Goal: Task Accomplishment & Management: Use online tool/utility

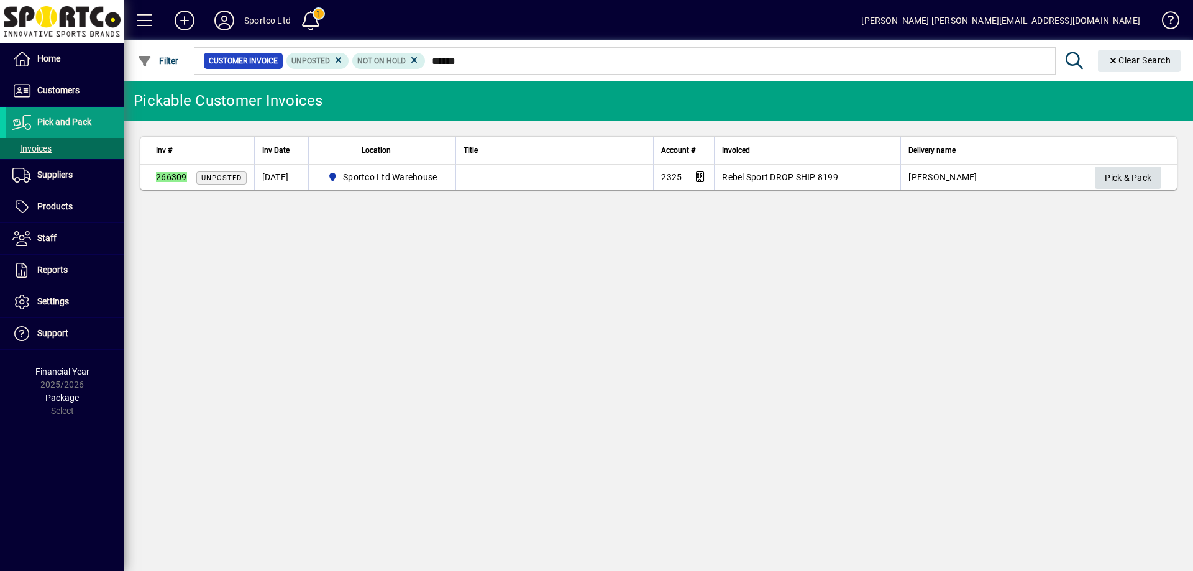
type input "******"
click at [1123, 176] on span "Pick & Pack" at bounding box center [1128, 178] width 47 height 21
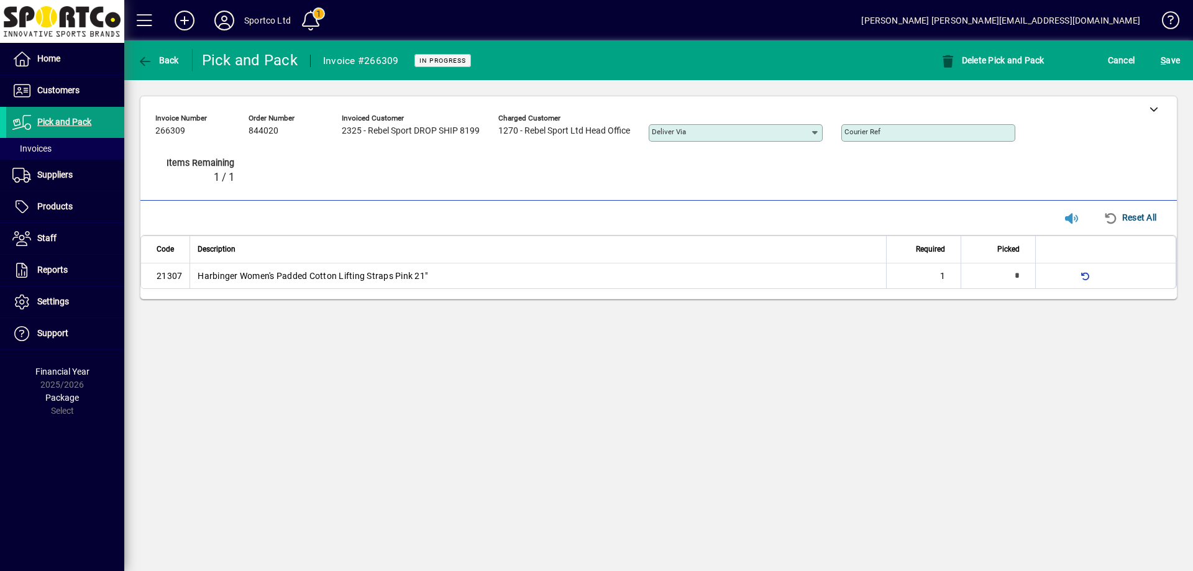
type input "*"
click at [1151, 106] on div at bounding box center [1153, 108] width 47 height 25
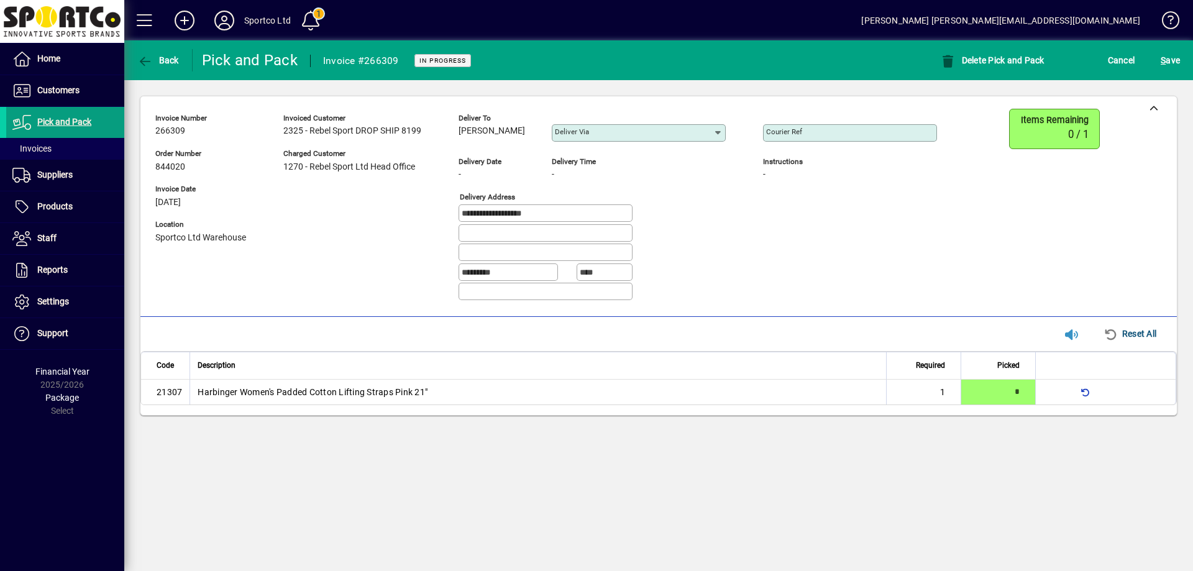
drag, startPoint x: 535, startPoint y: 128, endPoint x: 457, endPoint y: 140, distance: 78.6
click at [457, 140] on div "**********" at bounding box center [555, 210] width 800 height 202
copy span "Briana Woodward"
drag, startPoint x: 527, startPoint y: 217, endPoint x: 434, endPoint y: 230, distance: 93.5
click at [434, 229] on div "**********" at bounding box center [555, 210] width 800 height 202
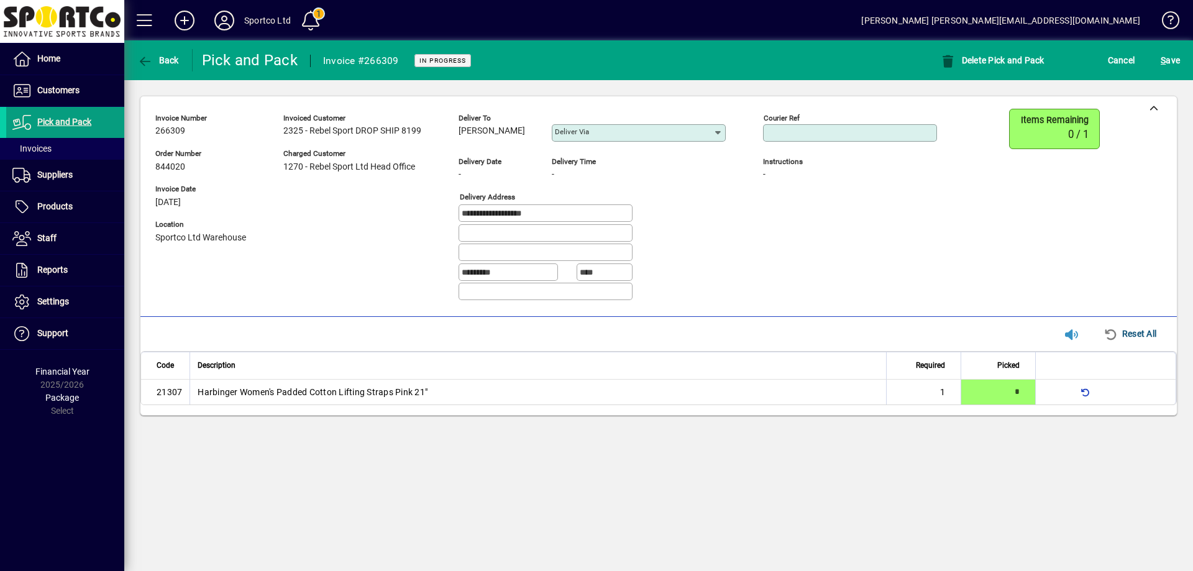
click at [809, 129] on input "Courier Ref" at bounding box center [851, 133] width 170 height 10
paste input "**********"
type input "**********"
click at [1178, 58] on span "S ave" at bounding box center [1170, 60] width 19 height 20
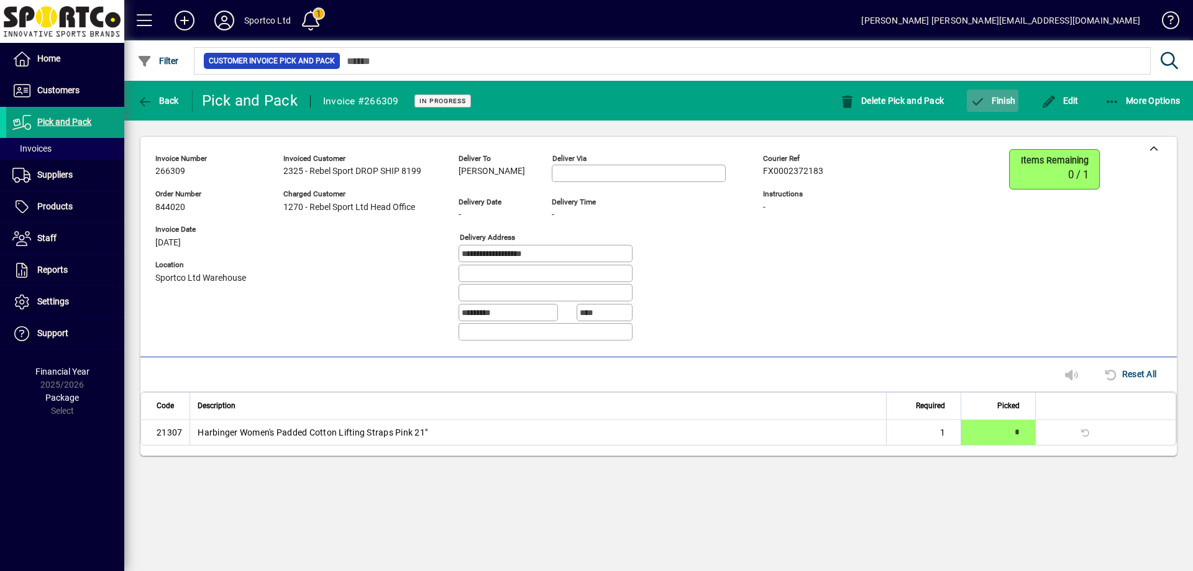
click at [1006, 103] on span "Finish" at bounding box center [992, 101] width 45 height 10
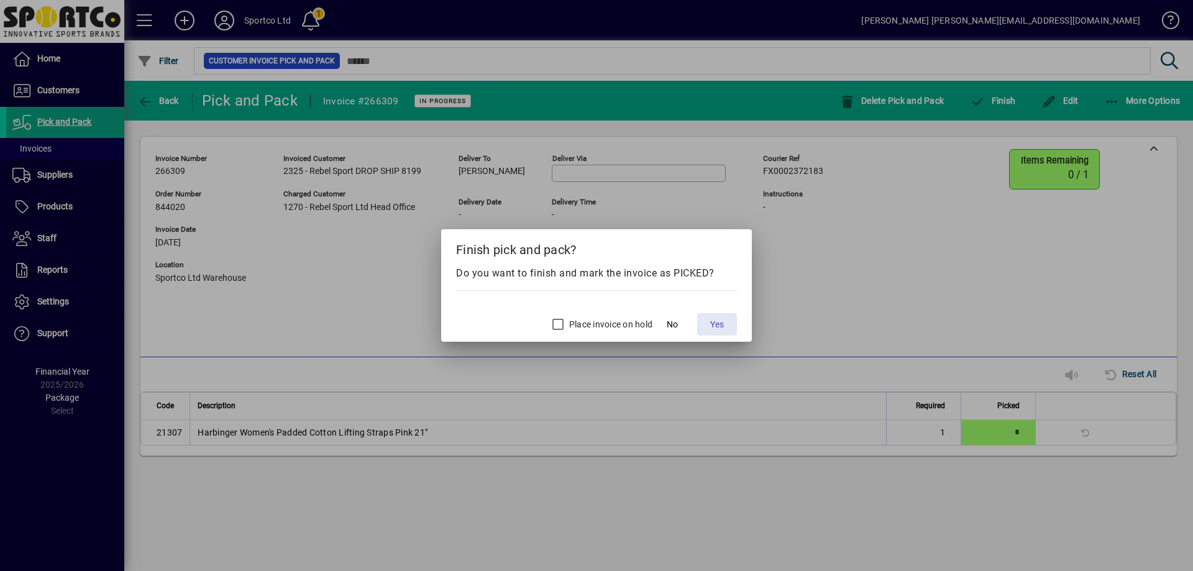
click at [716, 319] on span "Yes" at bounding box center [717, 324] width 14 height 13
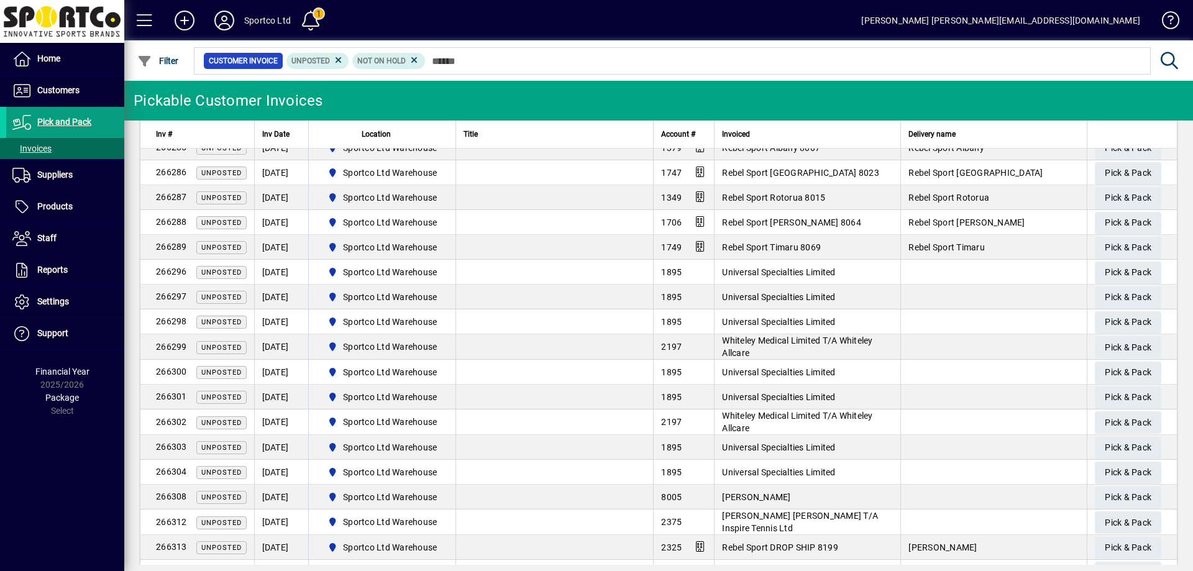
scroll to position [1307, 0]
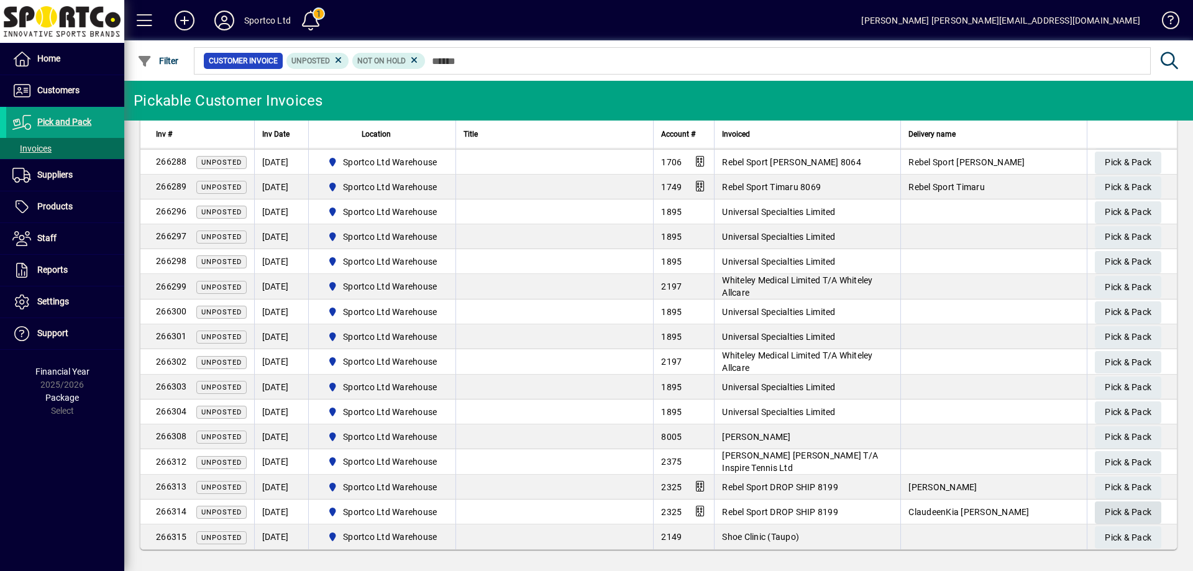
click at [1133, 513] on span "Pick & Pack" at bounding box center [1128, 512] width 47 height 21
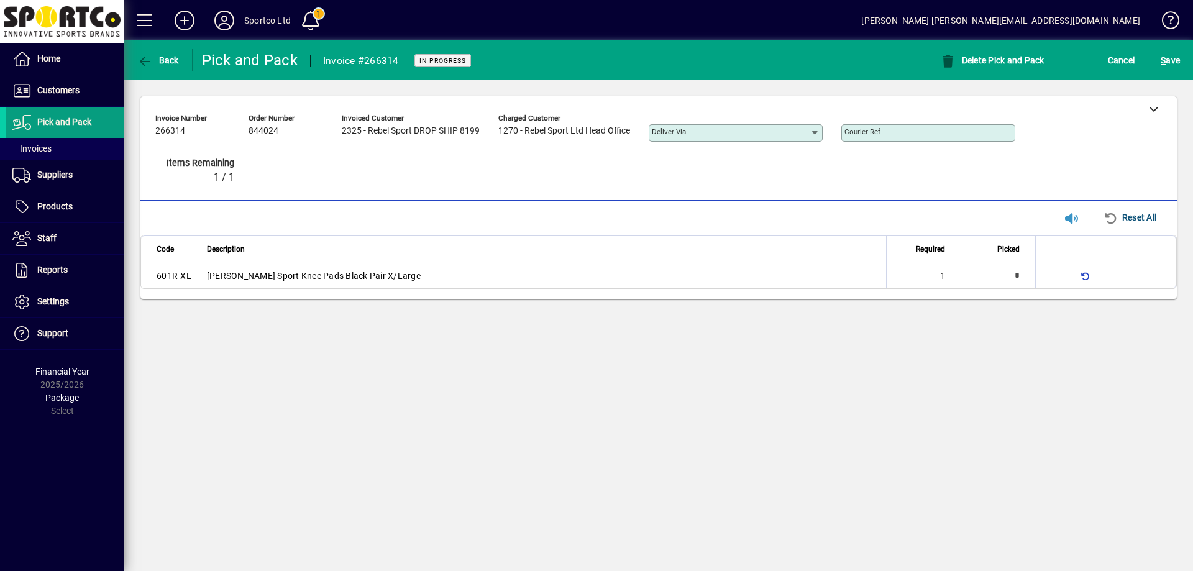
type input "*"
drag, startPoint x: 1151, startPoint y: 109, endPoint x: 1132, endPoint y: 111, distance: 20.0
click at [1151, 109] on icon at bounding box center [1154, 108] width 9 height 9
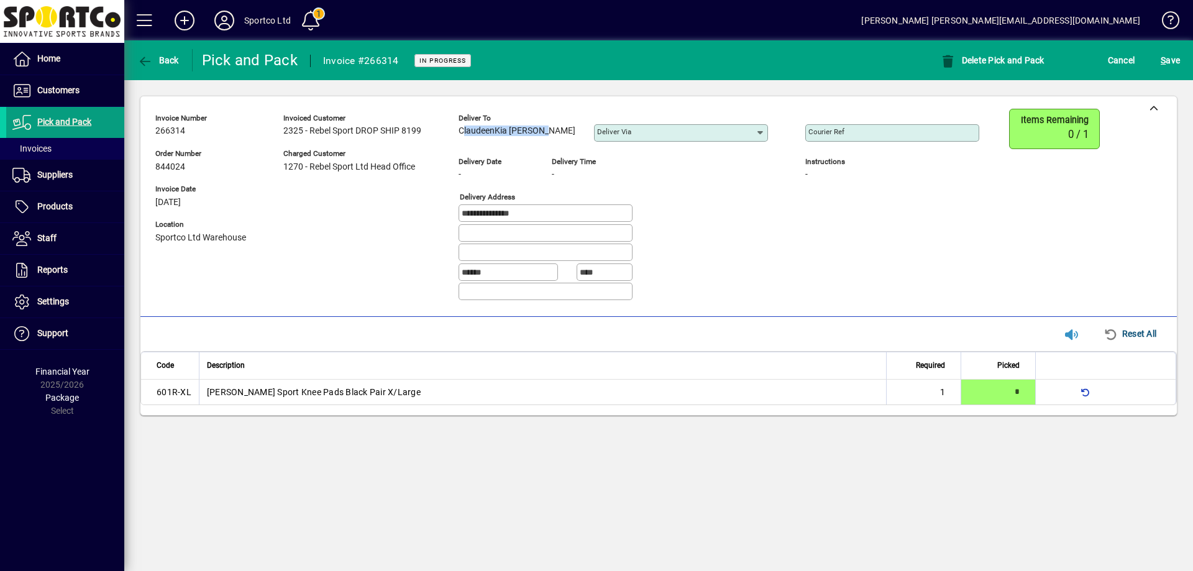
copy span "ClaudeenKia Dacanay"
drag, startPoint x: 550, startPoint y: 126, endPoint x: 459, endPoint y: 140, distance: 91.7
click at [459, 140] on div "Deliver to ClaudeenKia Dacanay Deliver via" at bounding box center [623, 130] width 328 height 43
drag, startPoint x: 529, startPoint y: 210, endPoint x: 434, endPoint y: 219, distance: 95.5
click at [434, 219] on div "**********" at bounding box center [576, 210] width 843 height 202
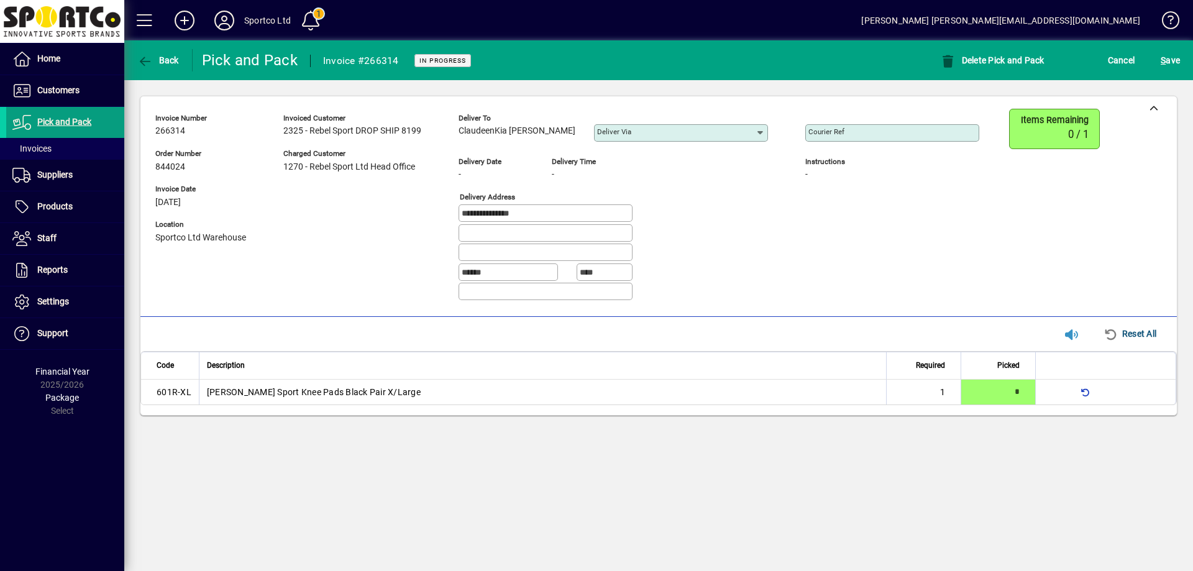
click at [808, 129] on mat-label "Courier Ref" at bounding box center [826, 131] width 36 height 9
click at [808, 129] on input "Courier Ref" at bounding box center [893, 133] width 170 height 10
paste input "**********"
type input "**********"
click at [1176, 62] on span "S ave" at bounding box center [1170, 60] width 19 height 20
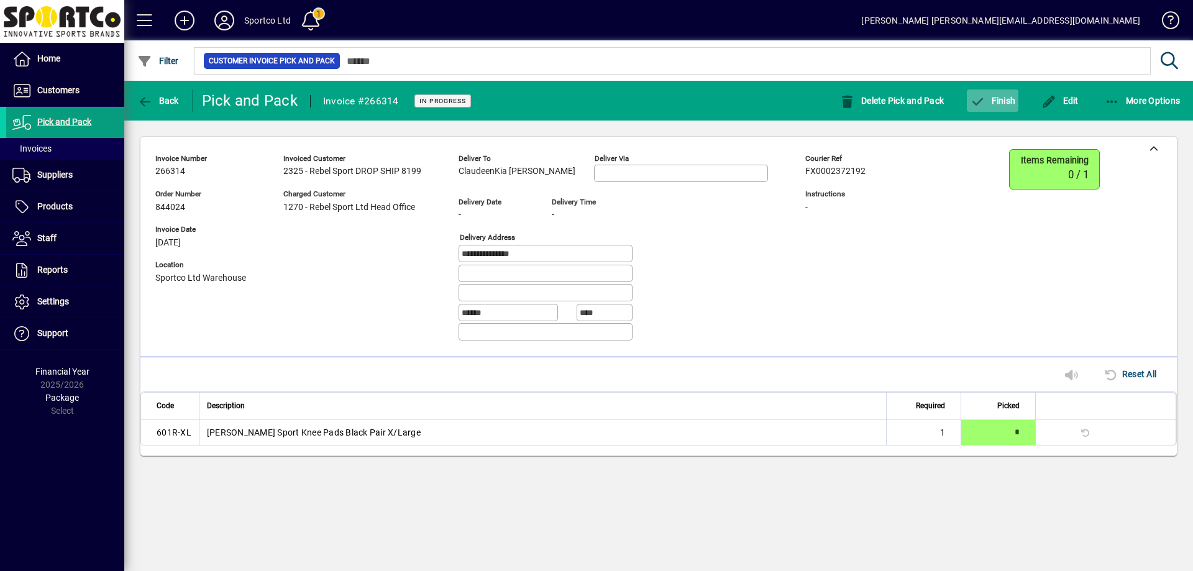
click at [997, 101] on span "Finish" at bounding box center [992, 101] width 45 height 10
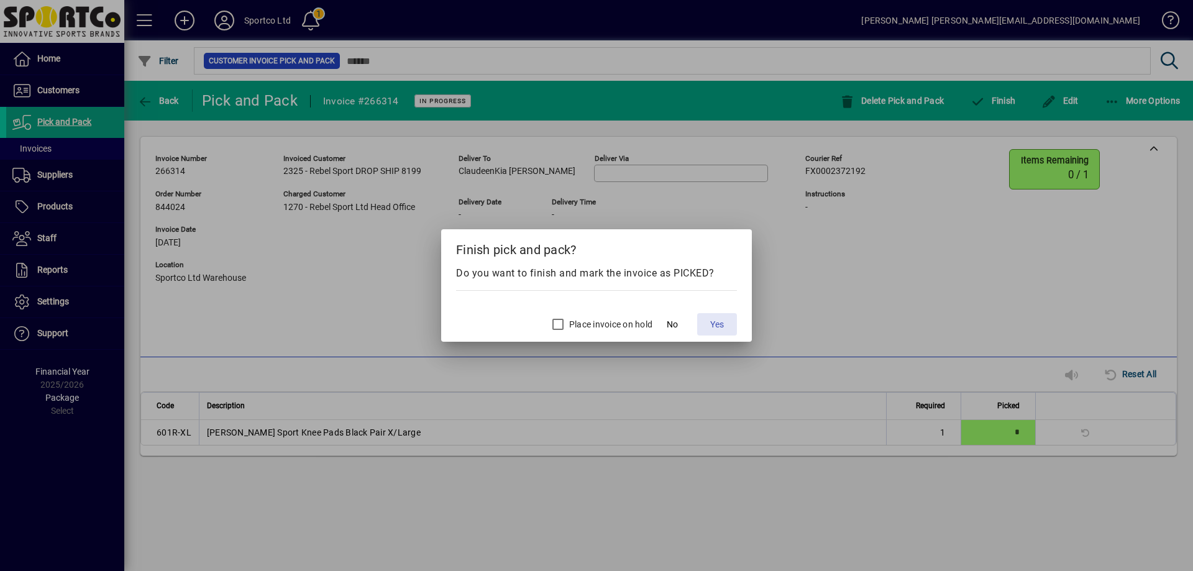
click at [716, 324] on span "Yes" at bounding box center [717, 324] width 14 height 13
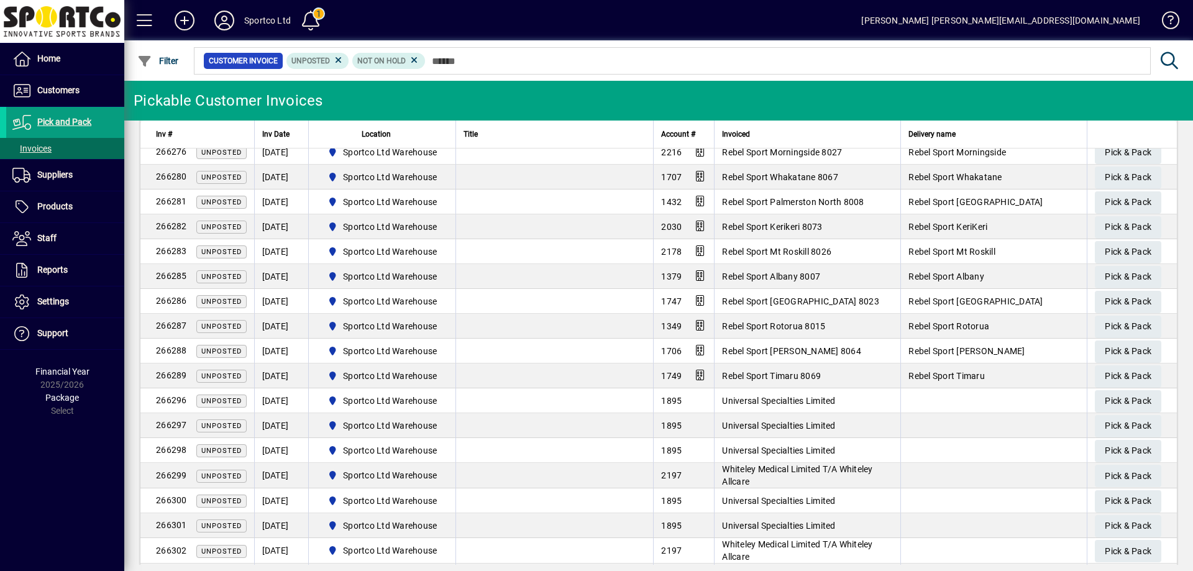
scroll to position [1258, 0]
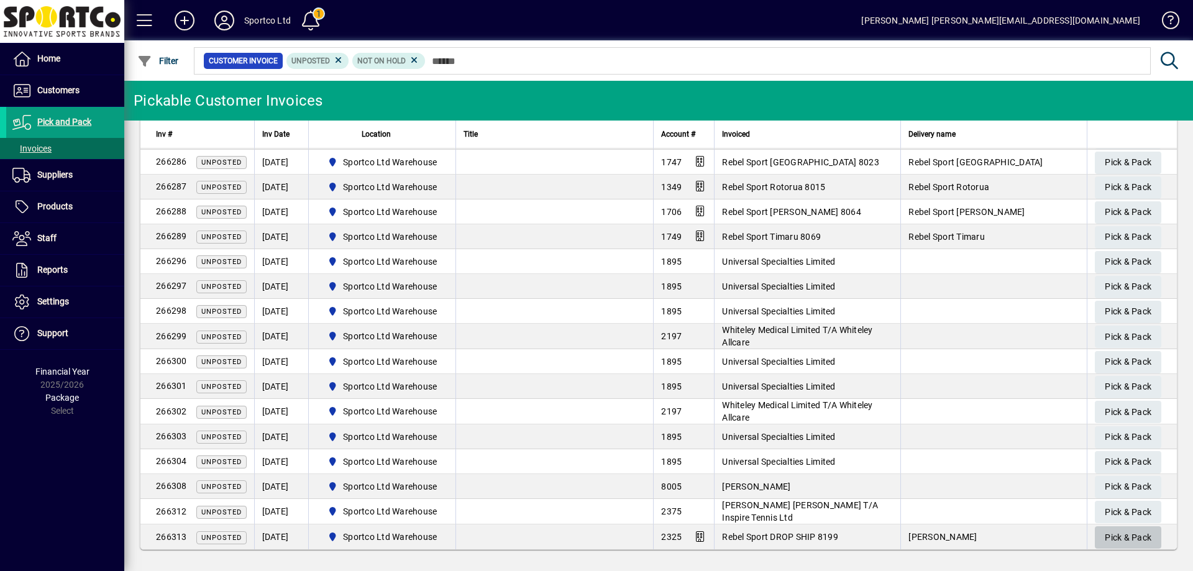
click at [1141, 534] on span "Pick & Pack" at bounding box center [1128, 538] width 47 height 21
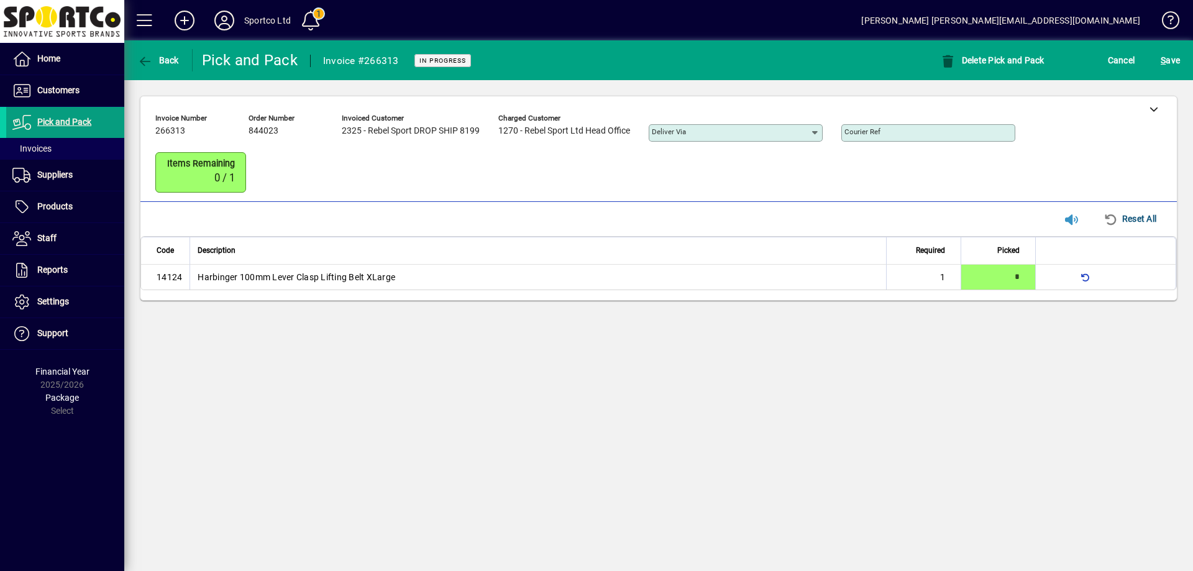
type input "*"
click at [1151, 111] on icon at bounding box center [1154, 108] width 9 height 9
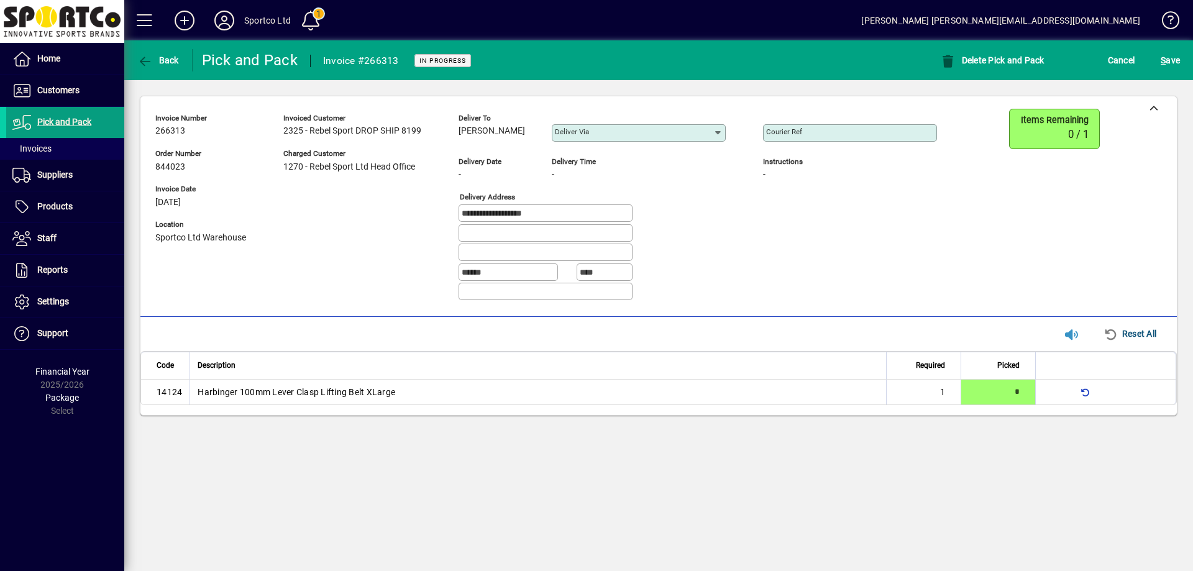
drag, startPoint x: 523, startPoint y: 132, endPoint x: 459, endPoint y: 149, distance: 65.7
click at [459, 149] on div "Deliver to Caleb MacIntyre Deliver via" at bounding box center [602, 130] width 286 height 43
copy span "Caleb MacIntyre"
drag, startPoint x: 544, startPoint y: 213, endPoint x: 429, endPoint y: 222, distance: 114.7
click at [429, 222] on div "**********" at bounding box center [555, 210] width 800 height 202
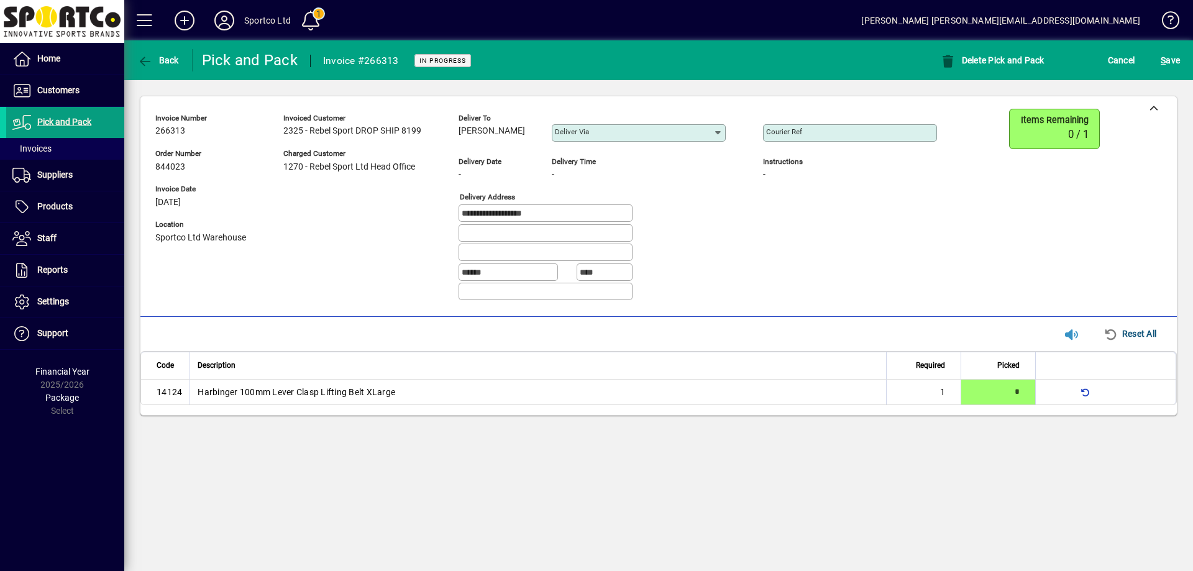
click at [800, 132] on mat-label "Courier Ref" at bounding box center [784, 131] width 36 height 9
click at [800, 132] on input "Courier Ref" at bounding box center [851, 133] width 170 height 10
paste input "**********"
type input "**********"
click at [1172, 57] on span "S ave" at bounding box center [1170, 60] width 19 height 20
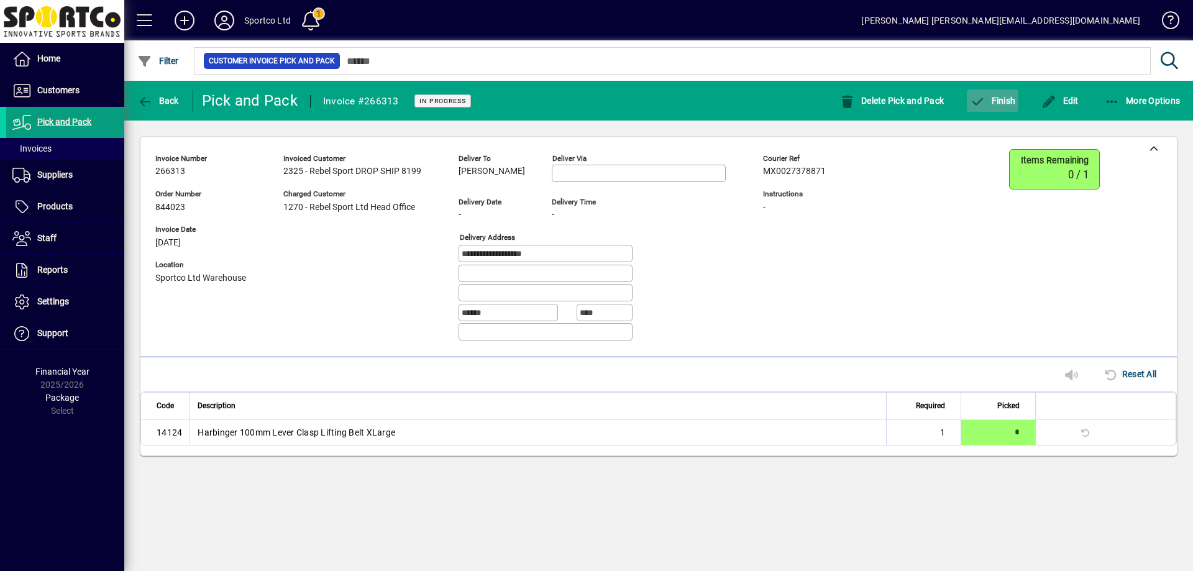
click at [995, 99] on span "Finish" at bounding box center [992, 101] width 45 height 10
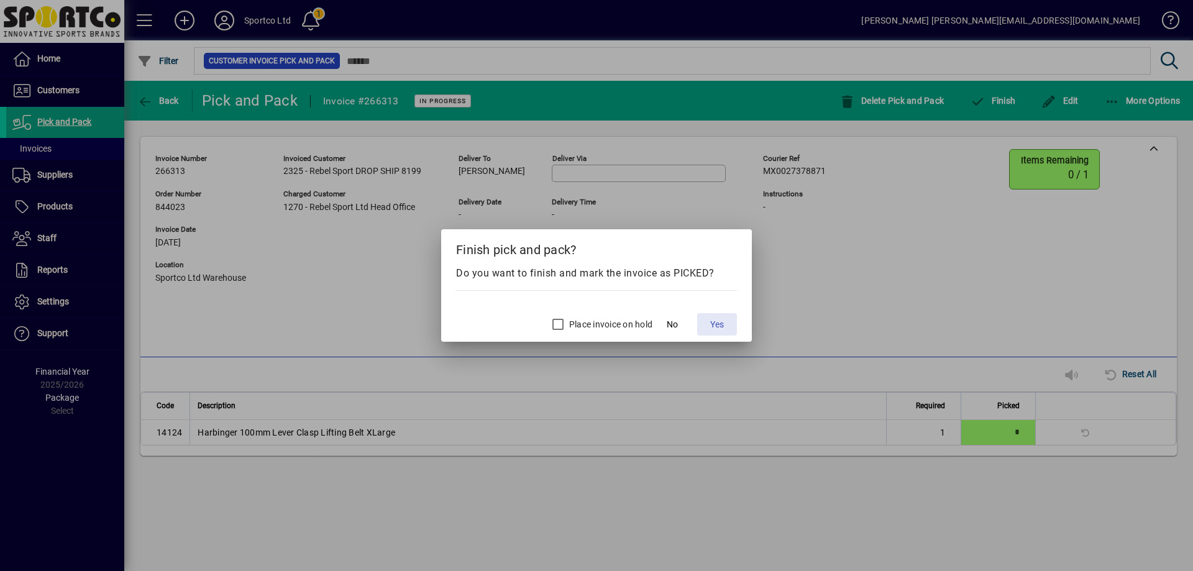
click at [718, 329] on span "Yes" at bounding box center [717, 324] width 14 height 13
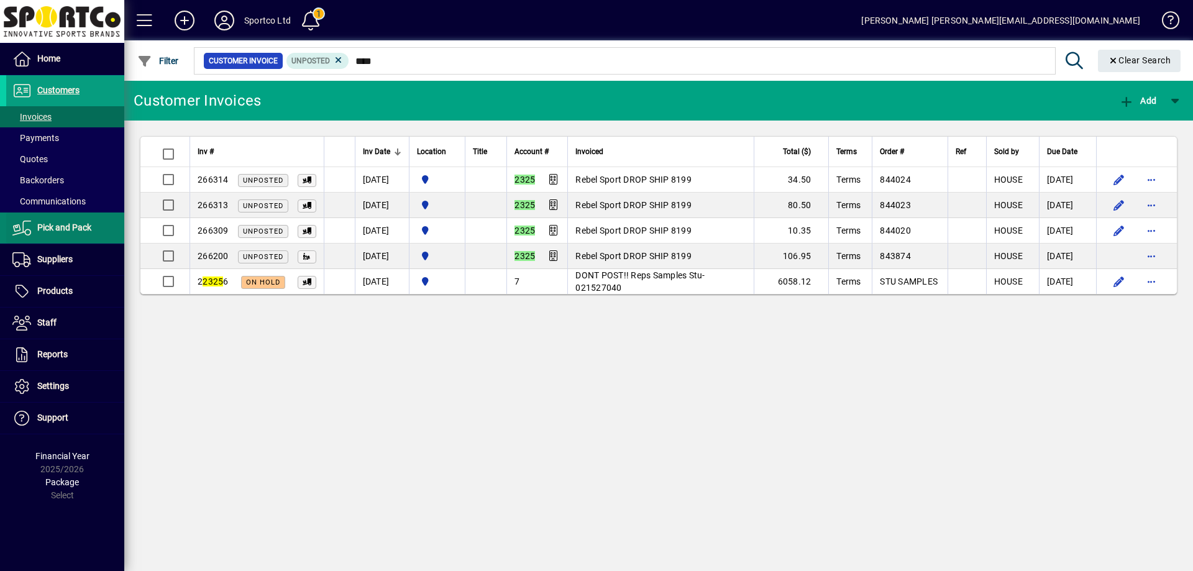
type input "****"
click at [55, 229] on span "Pick and Pack" at bounding box center [64, 227] width 54 height 10
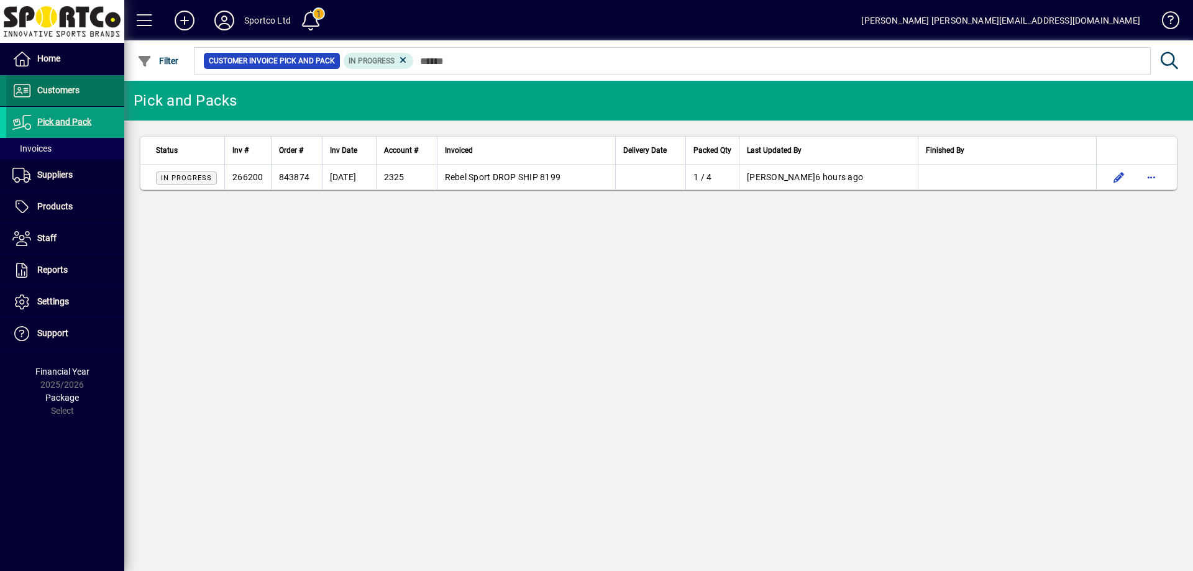
click at [56, 94] on span "Customers" at bounding box center [58, 90] width 42 height 10
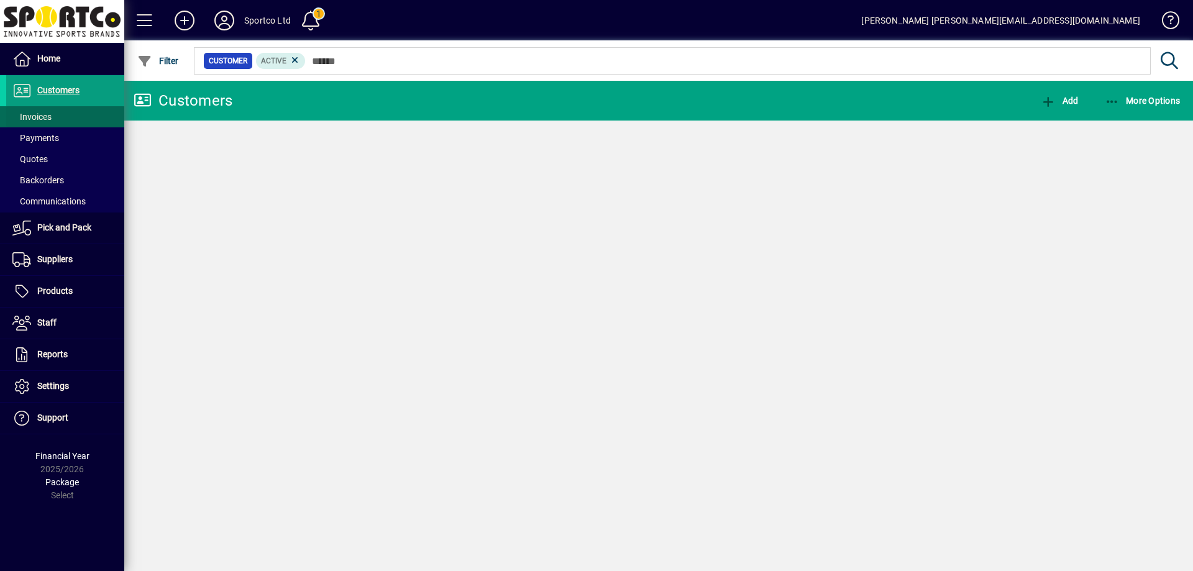
click at [45, 111] on span "Invoices" at bounding box center [28, 117] width 45 height 13
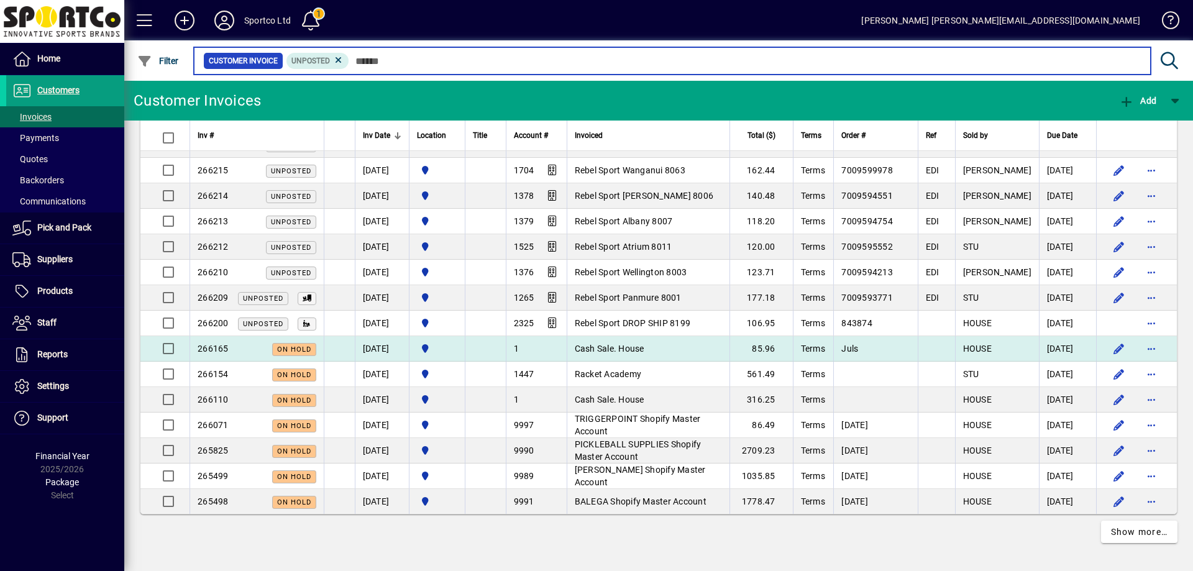
scroll to position [2225, 0]
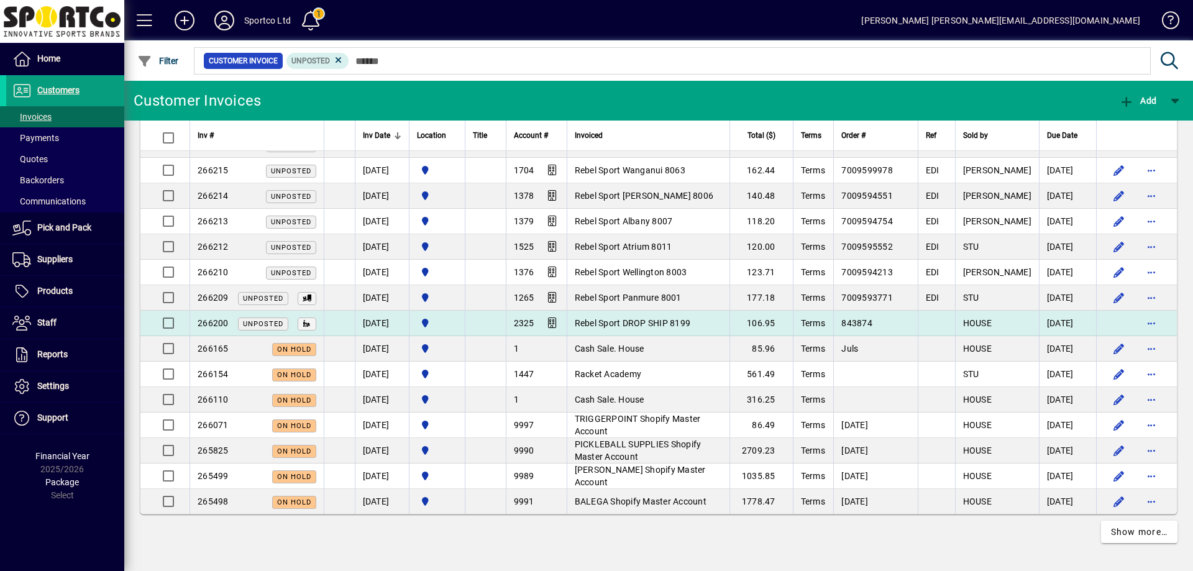
click at [691, 319] on span "Rebel Sport DROP SHIP 8199" at bounding box center [633, 323] width 116 height 10
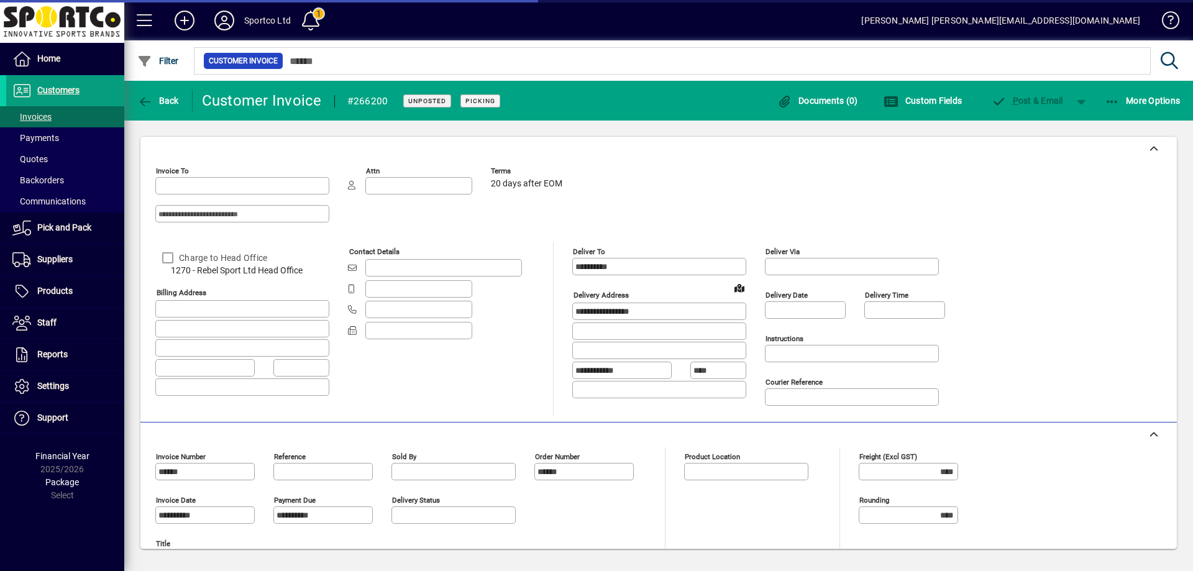
type input "**********"
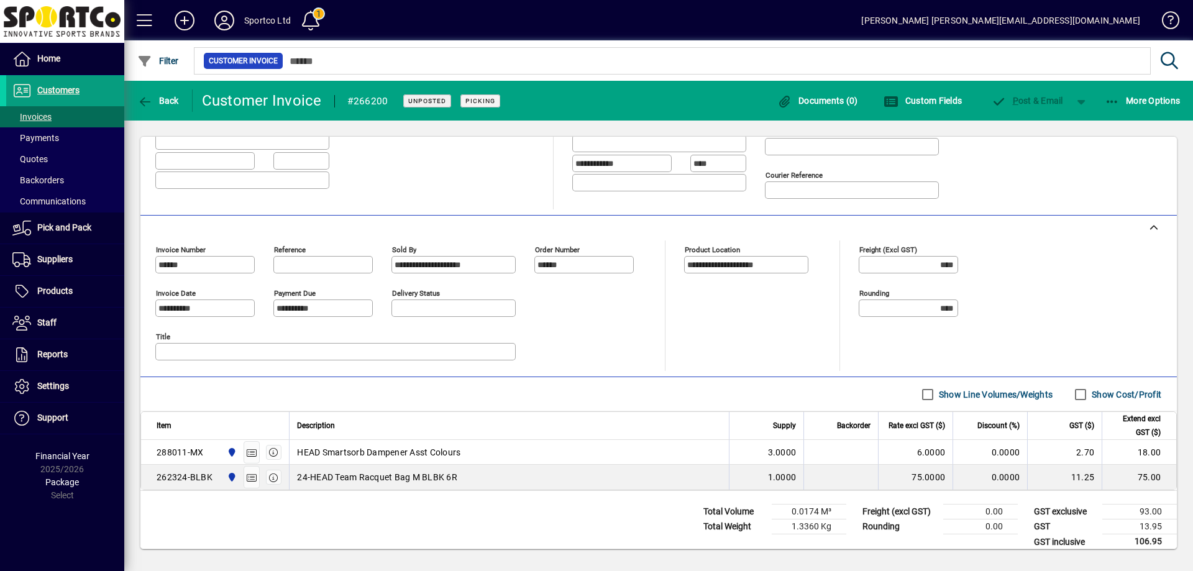
scroll to position [219, 0]
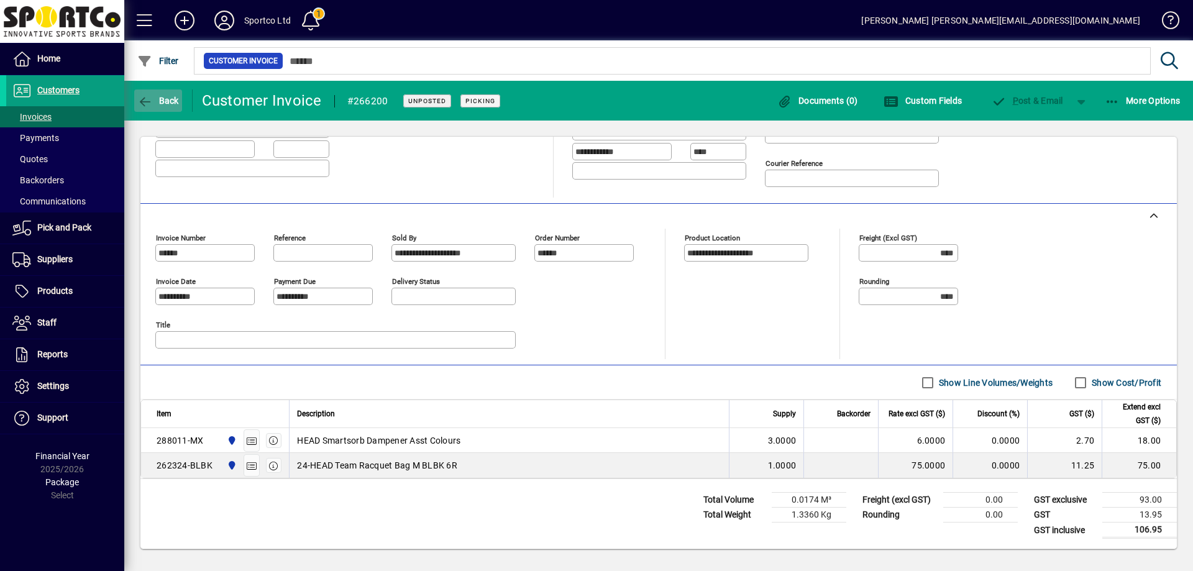
click at [142, 96] on icon "button" at bounding box center [145, 102] width 16 height 12
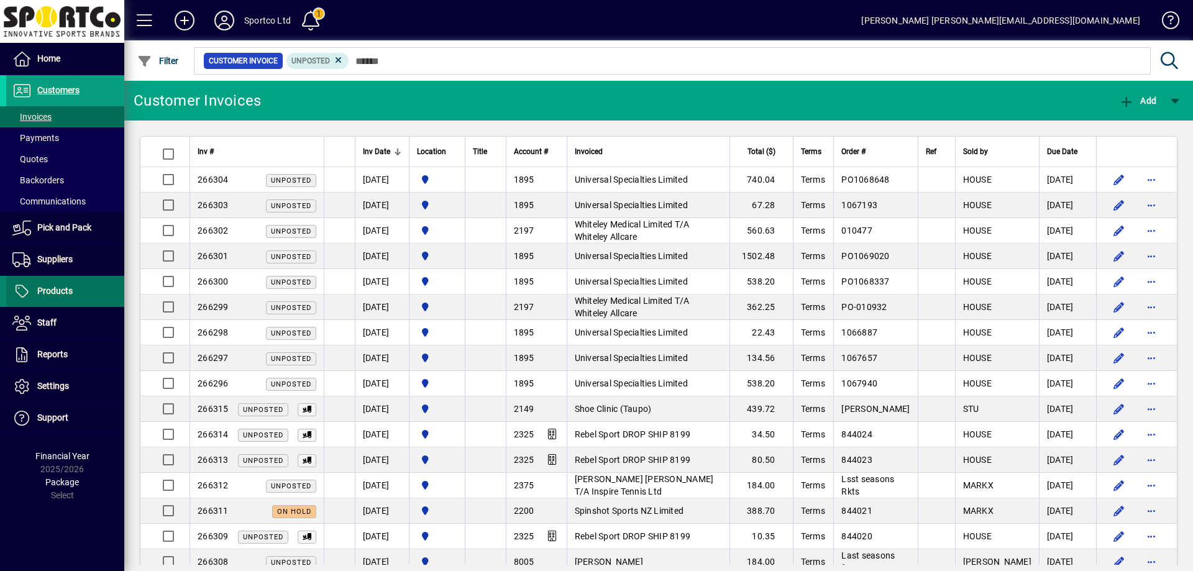
click at [49, 289] on span "Products" at bounding box center [54, 291] width 35 height 10
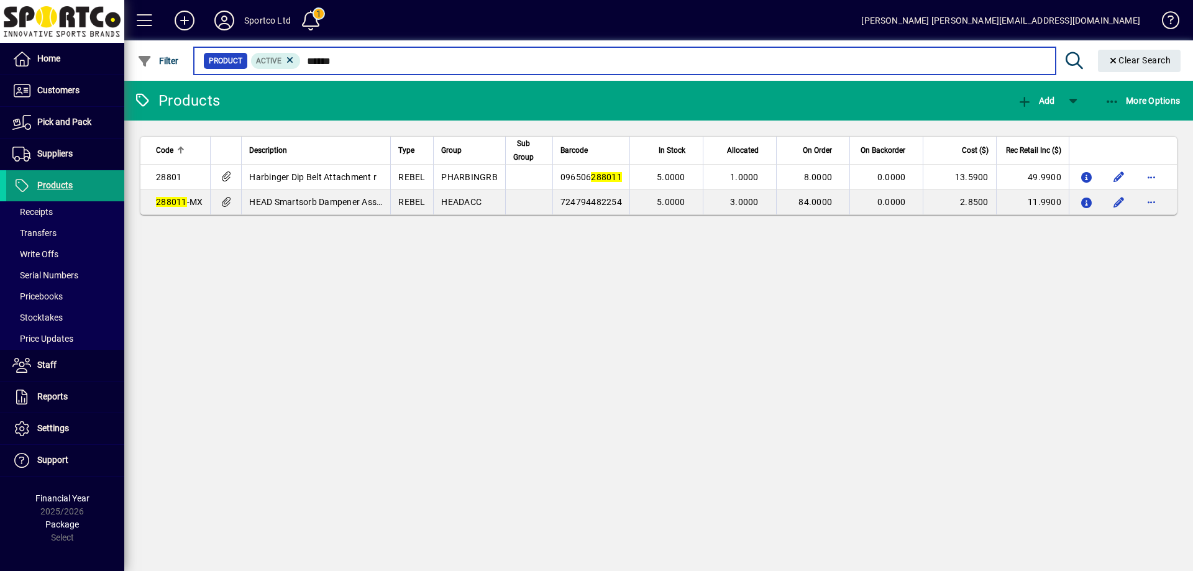
type input "******"
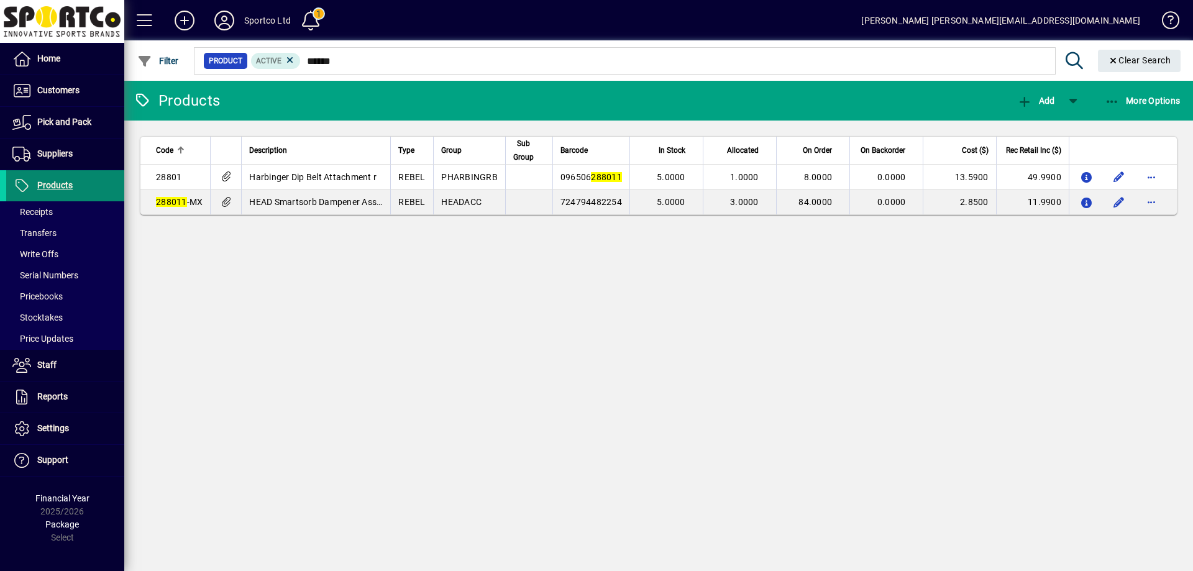
click at [52, 180] on span "Products" at bounding box center [54, 185] width 35 height 10
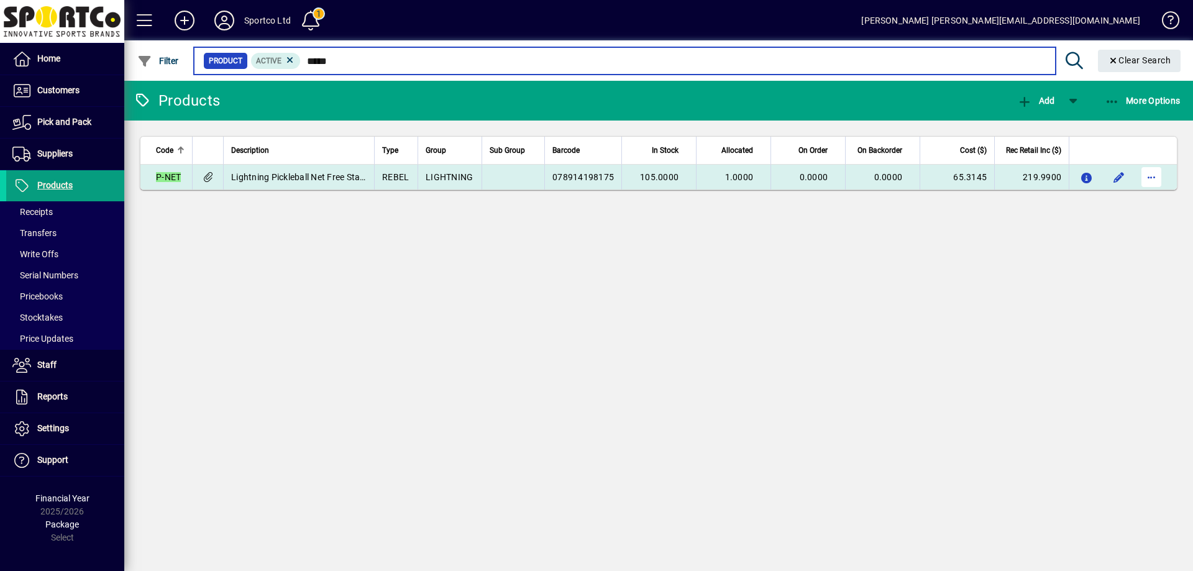
type input "*****"
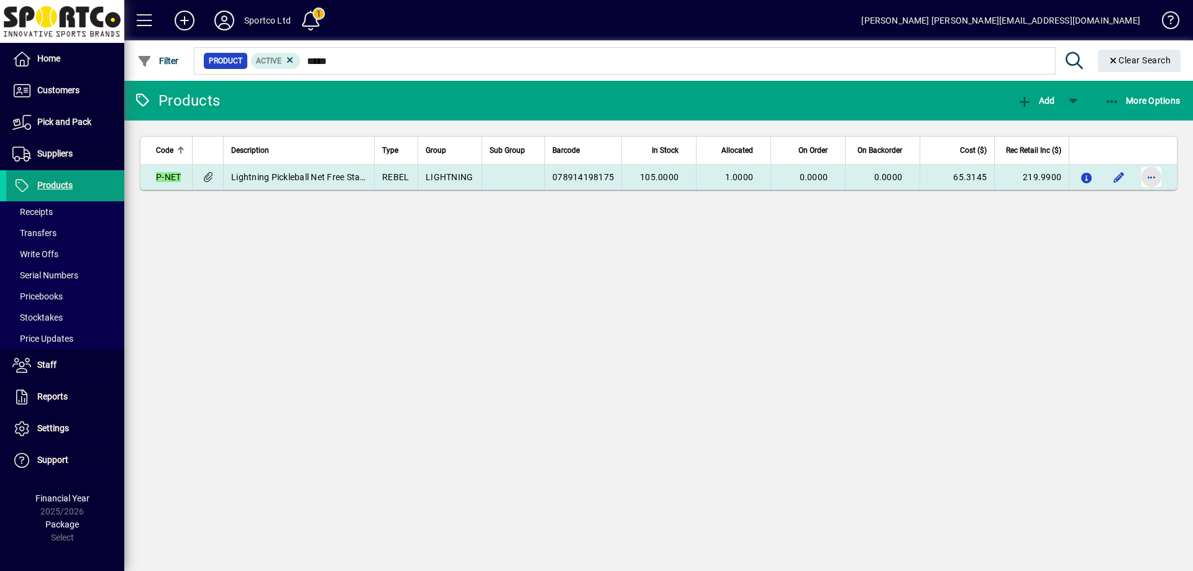
click at [1154, 180] on span "button" at bounding box center [1152, 177] width 30 height 30
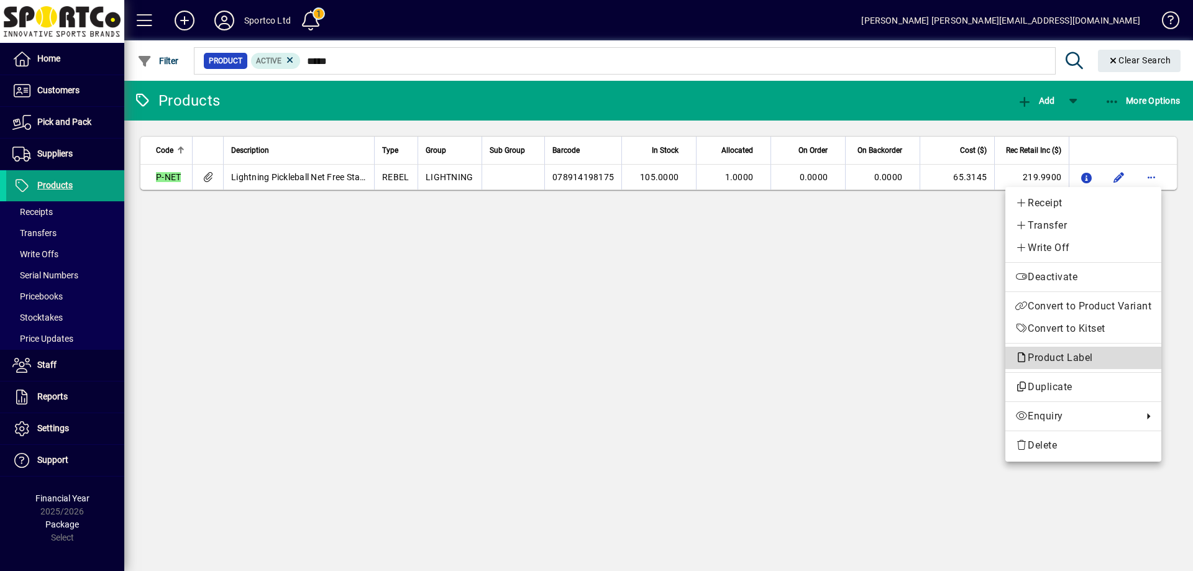
click at [1046, 358] on span "Product Label" at bounding box center [1057, 358] width 84 height 12
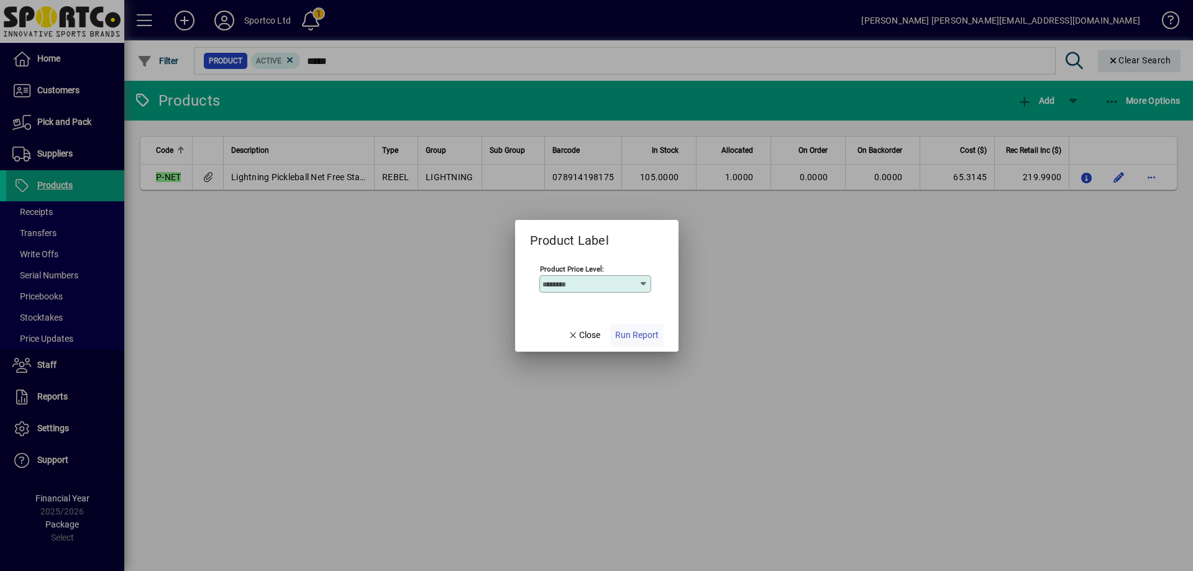
click at [631, 332] on span "Run Report" at bounding box center [636, 335] width 43 height 13
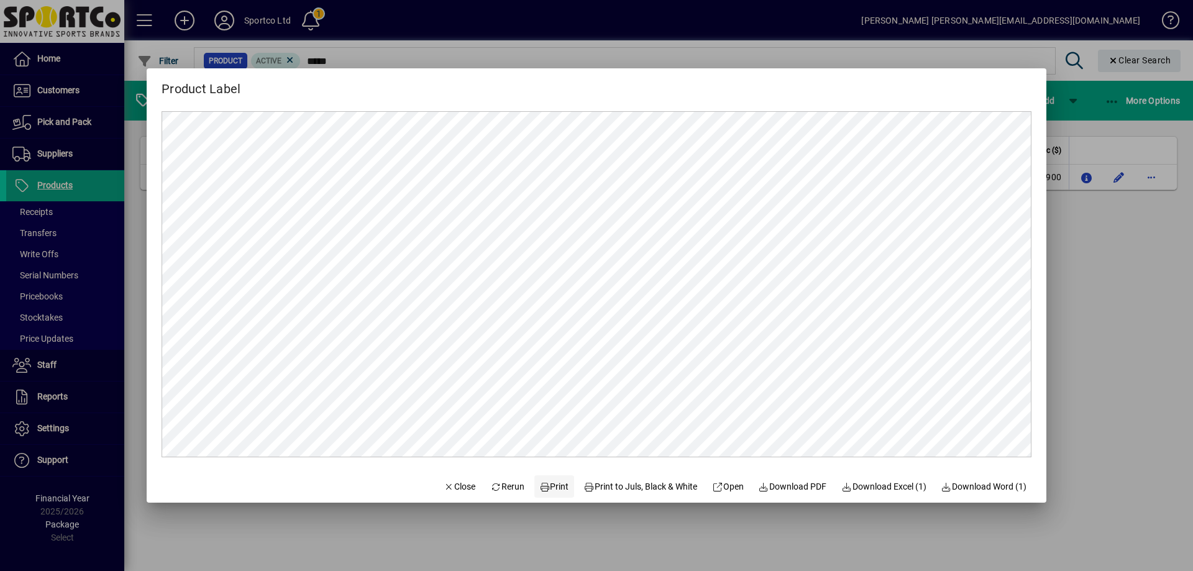
click at [547, 488] on span "Print" at bounding box center [554, 486] width 30 height 13
click at [446, 488] on span "Close" at bounding box center [460, 486] width 32 height 13
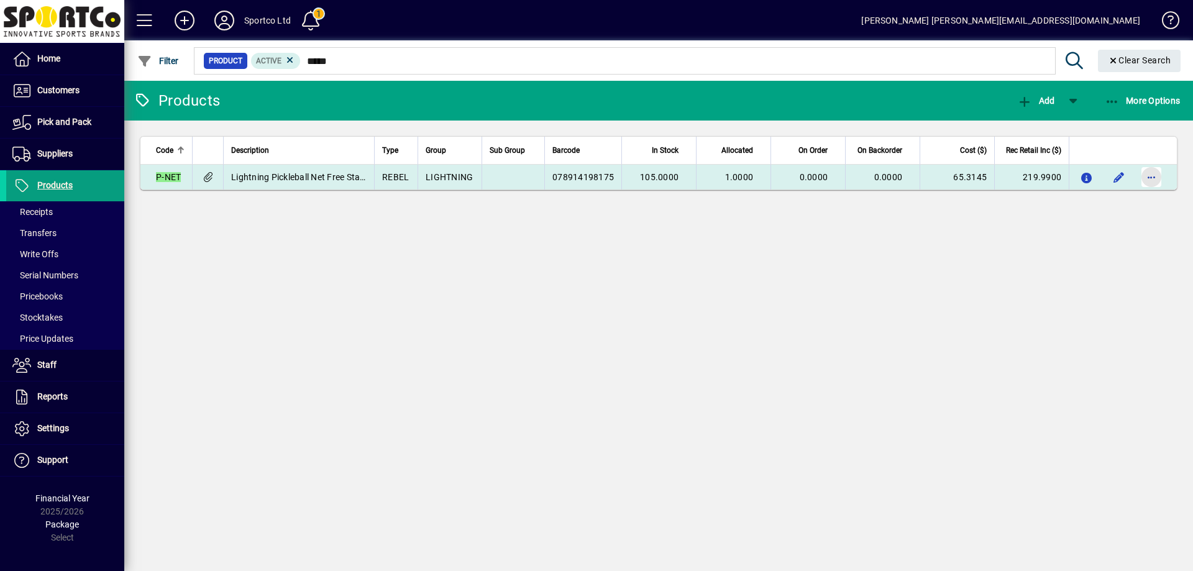
click at [1151, 170] on span "button" at bounding box center [1152, 177] width 30 height 30
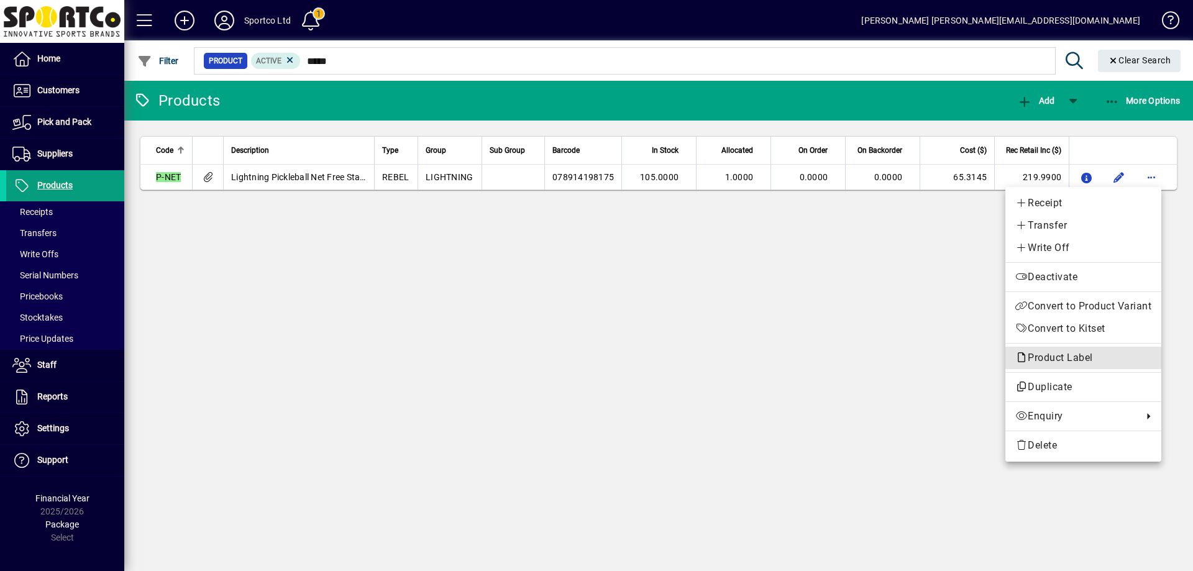
drag, startPoint x: 1075, startPoint y: 358, endPoint x: 1069, endPoint y: 364, distance: 8.4
click at [1073, 361] on span "Product Label" at bounding box center [1057, 358] width 84 height 12
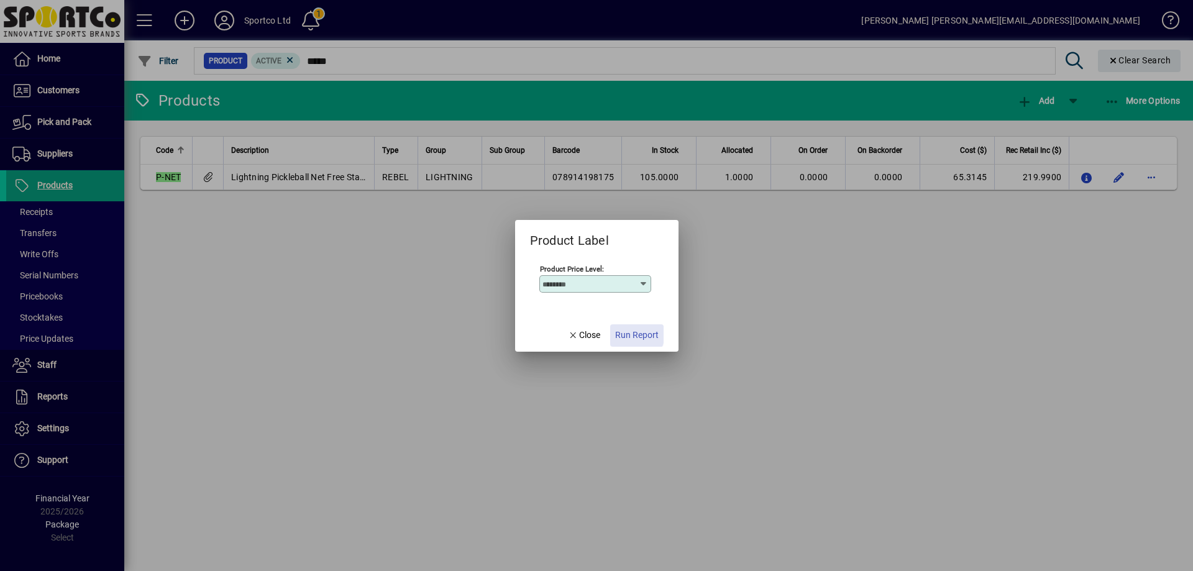
click at [631, 334] on span "Run Report" at bounding box center [636, 335] width 43 height 13
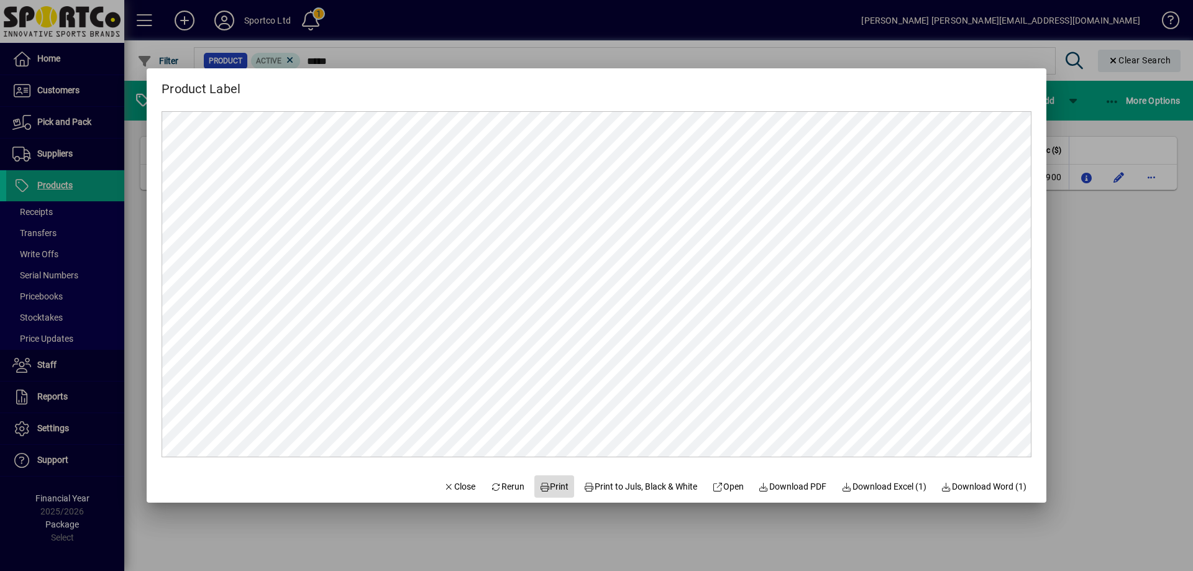
click at [544, 486] on span "Print" at bounding box center [554, 486] width 30 height 13
click at [452, 492] on span "Close" at bounding box center [460, 486] width 32 height 13
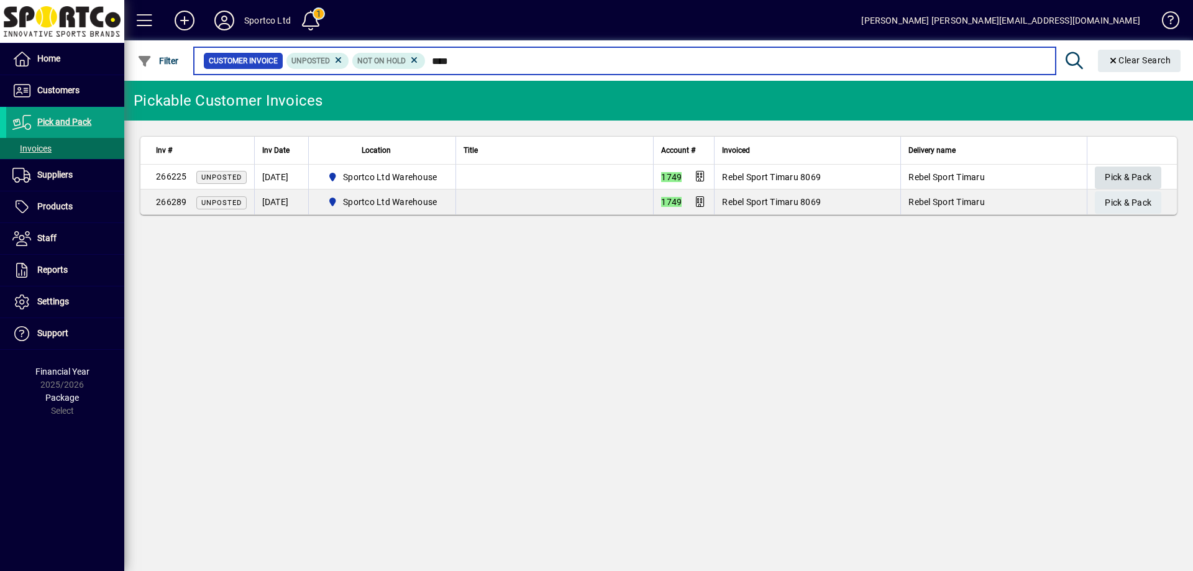
type input "****"
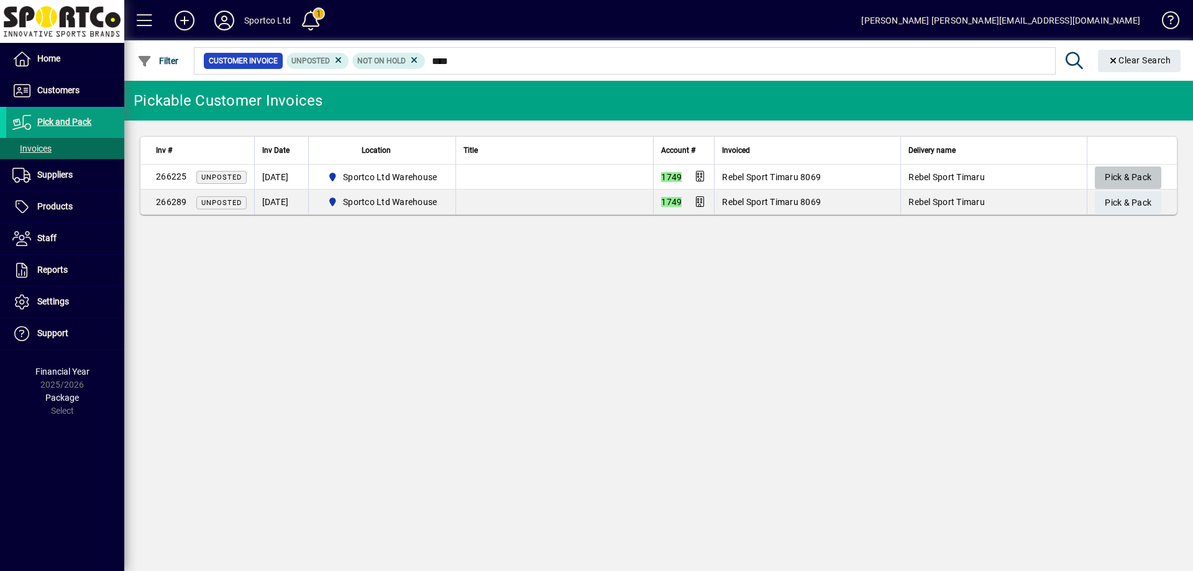
click at [1135, 172] on span "Pick & Pack" at bounding box center [1128, 177] width 47 height 21
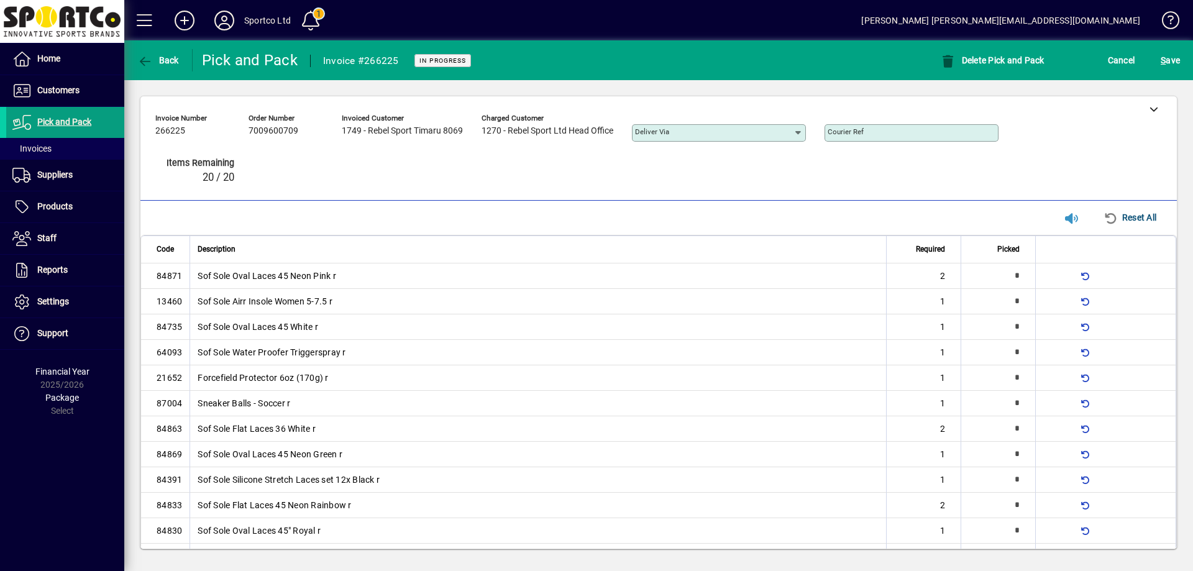
type input "*"
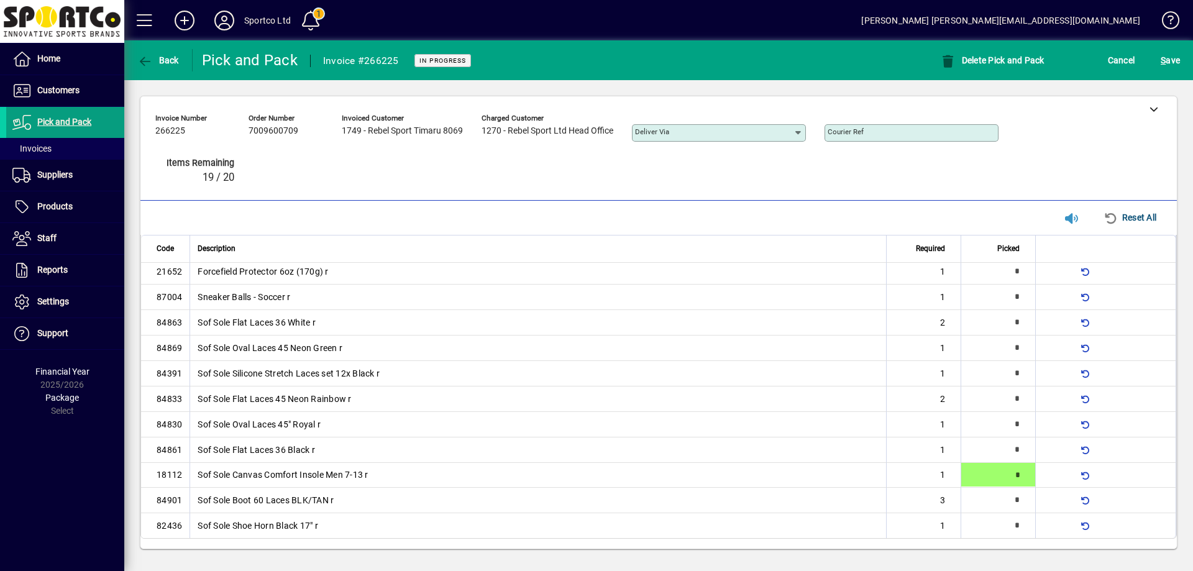
type input "*"
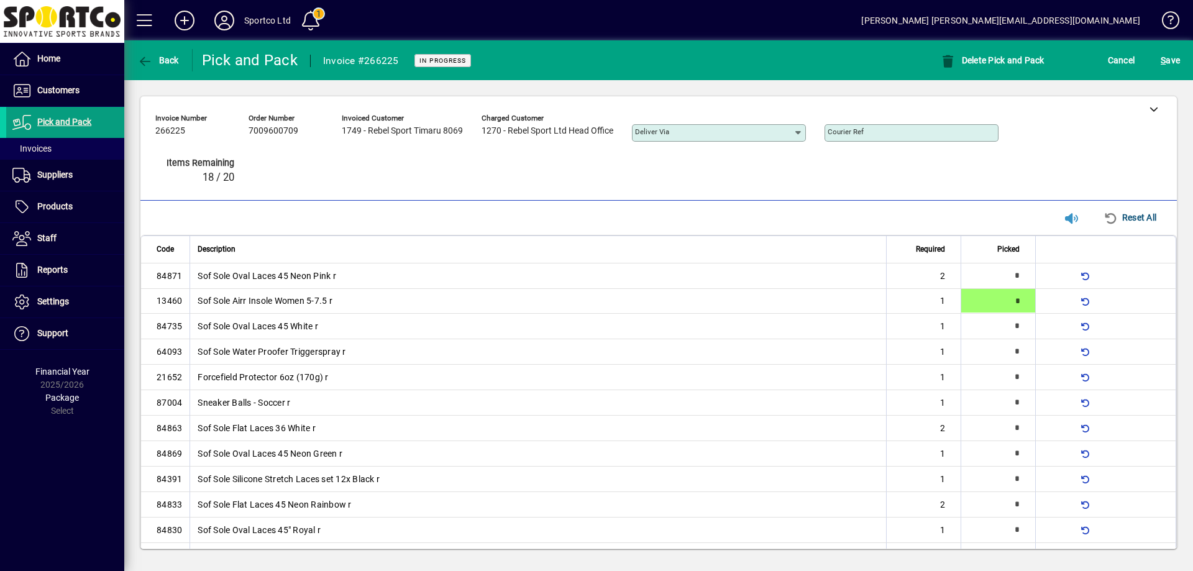
type input "*"
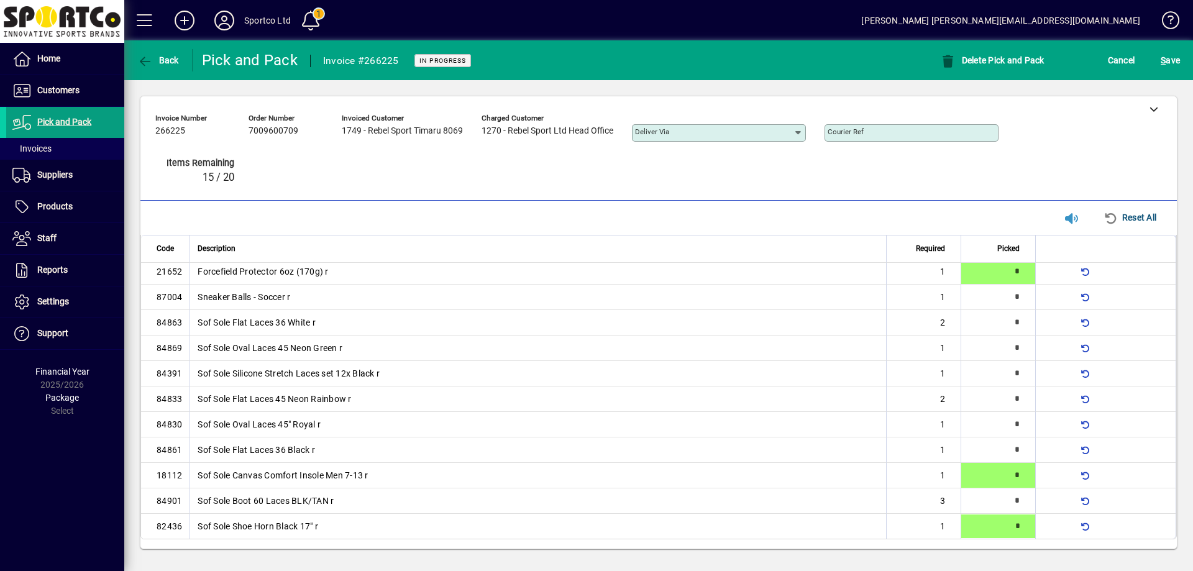
type input "*"
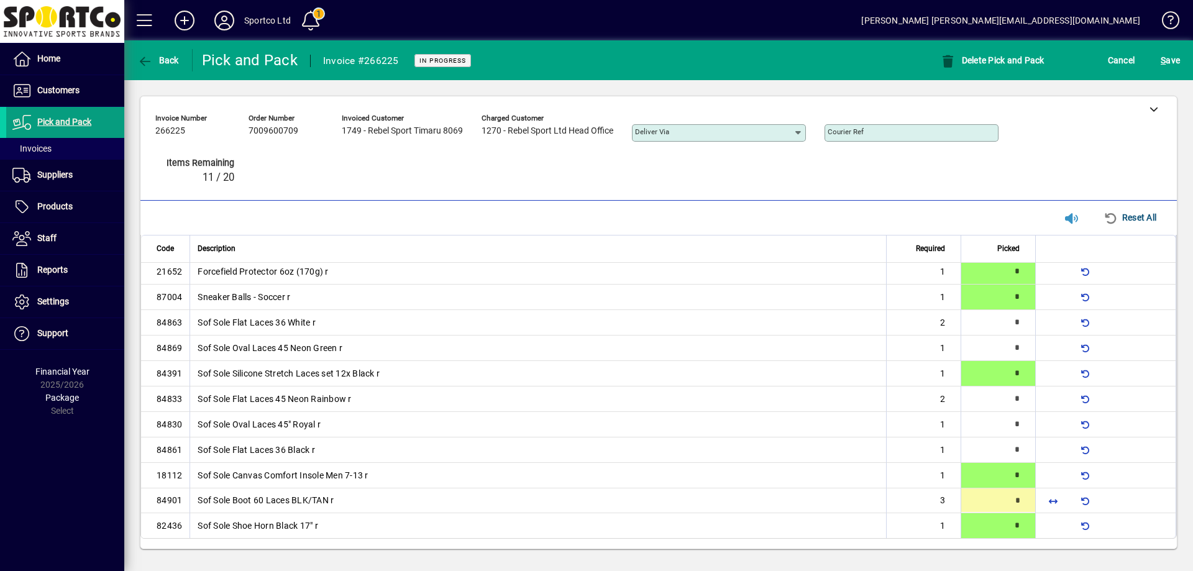
type input "*"
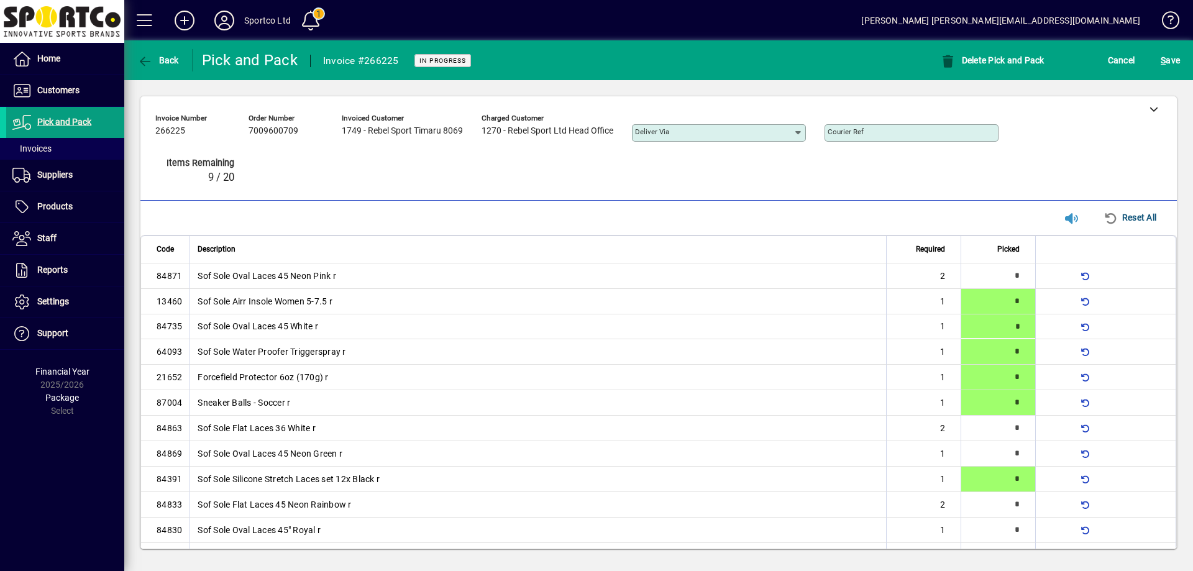
type input "*"
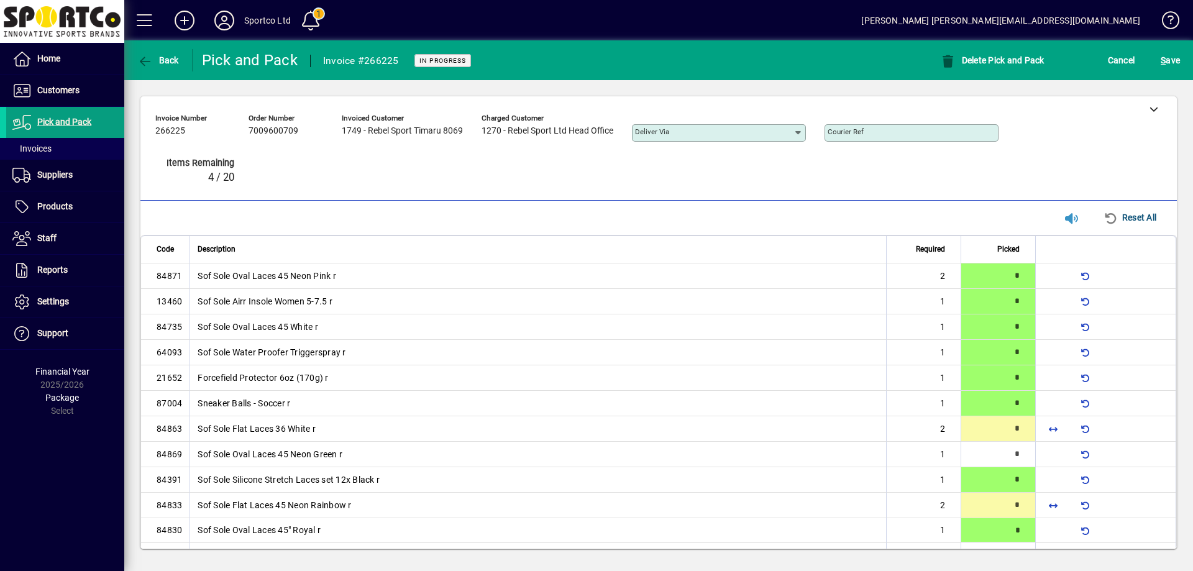
type input "*"
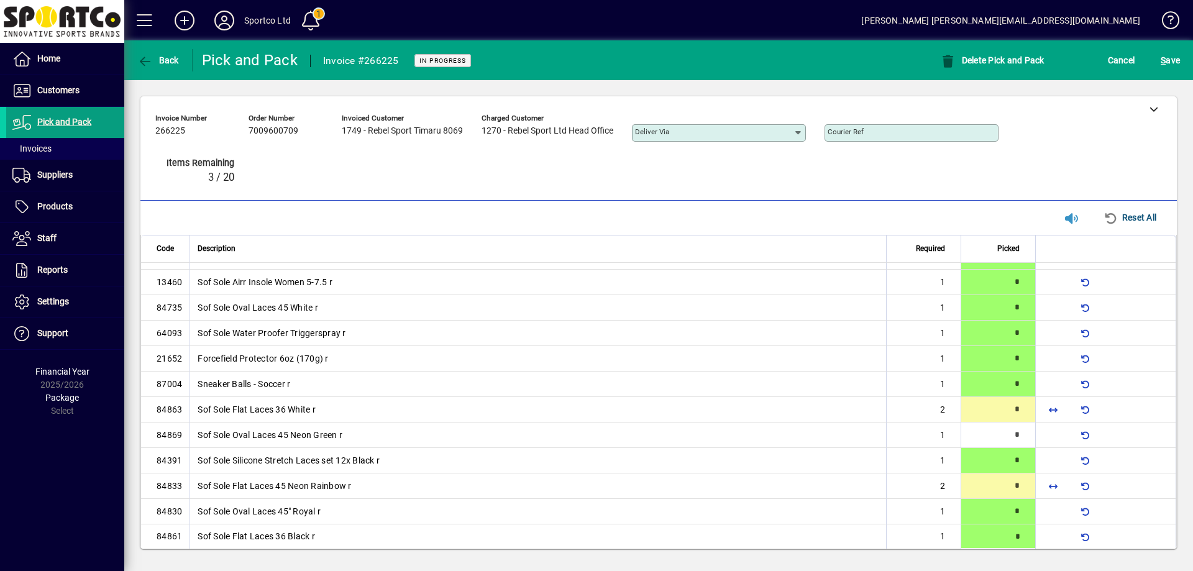
type input "*"
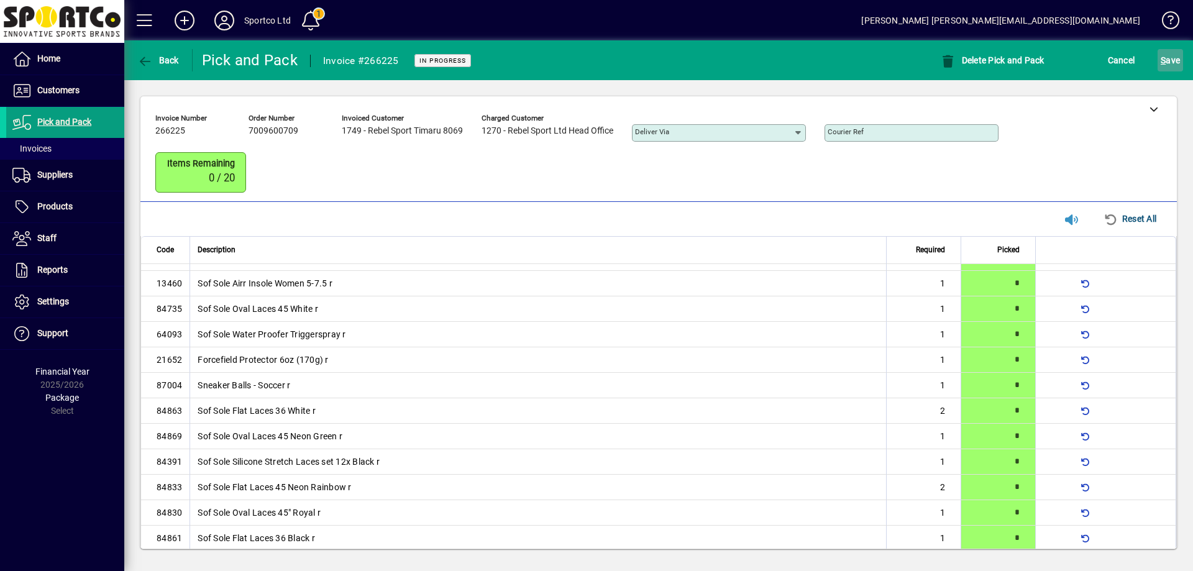
click at [1173, 58] on span "S ave" at bounding box center [1170, 60] width 19 height 20
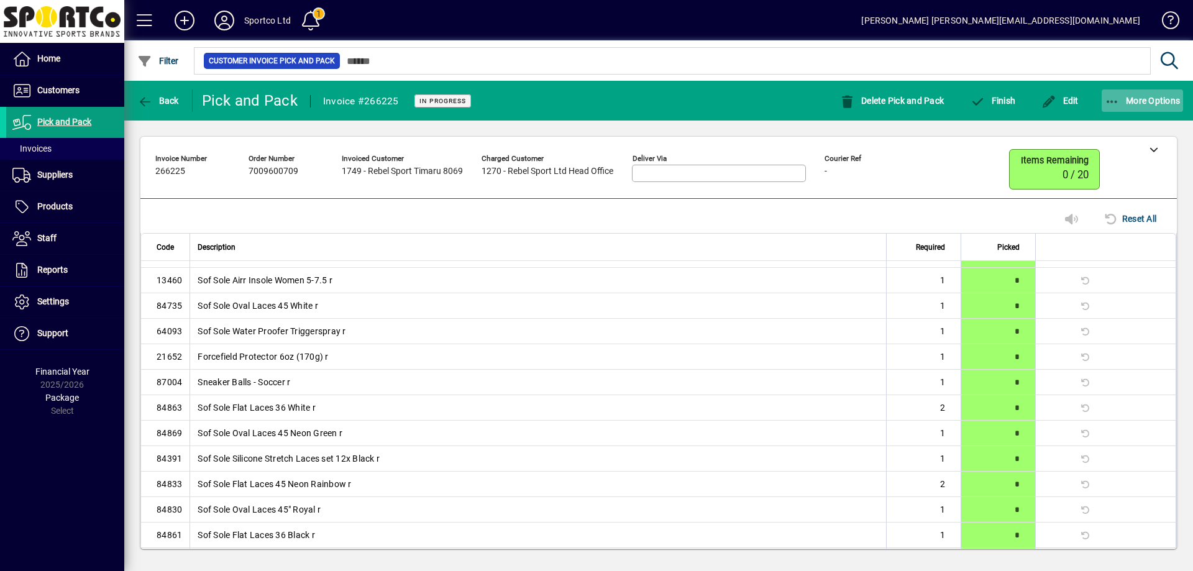
click at [1108, 105] on icon "button" at bounding box center [1113, 102] width 16 height 12
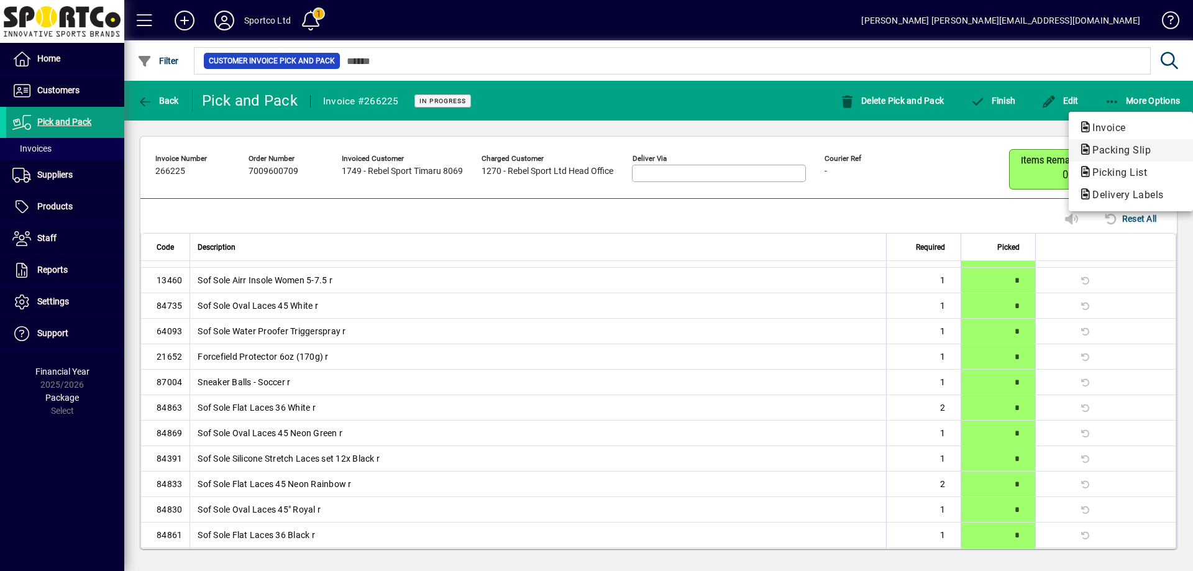
click at [1123, 145] on span "Packing Slip" at bounding box center [1118, 150] width 78 height 12
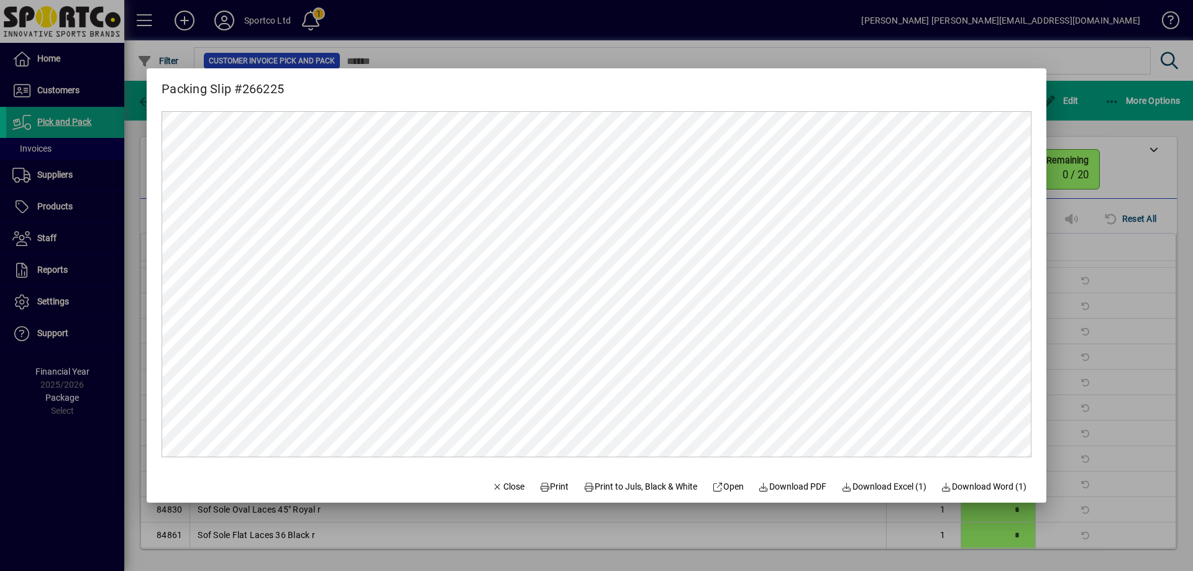
scroll to position [0, 0]
click at [540, 484] on span "Print" at bounding box center [554, 486] width 30 height 13
click at [500, 485] on span "Close" at bounding box center [508, 486] width 32 height 13
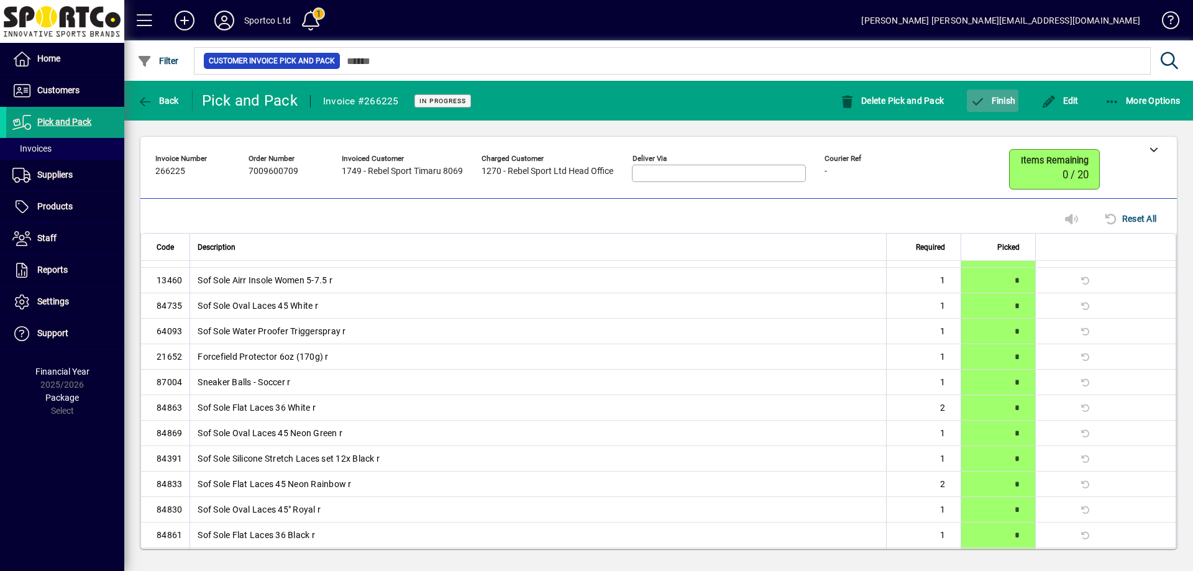
click at [990, 97] on span "Finish" at bounding box center [992, 101] width 45 height 10
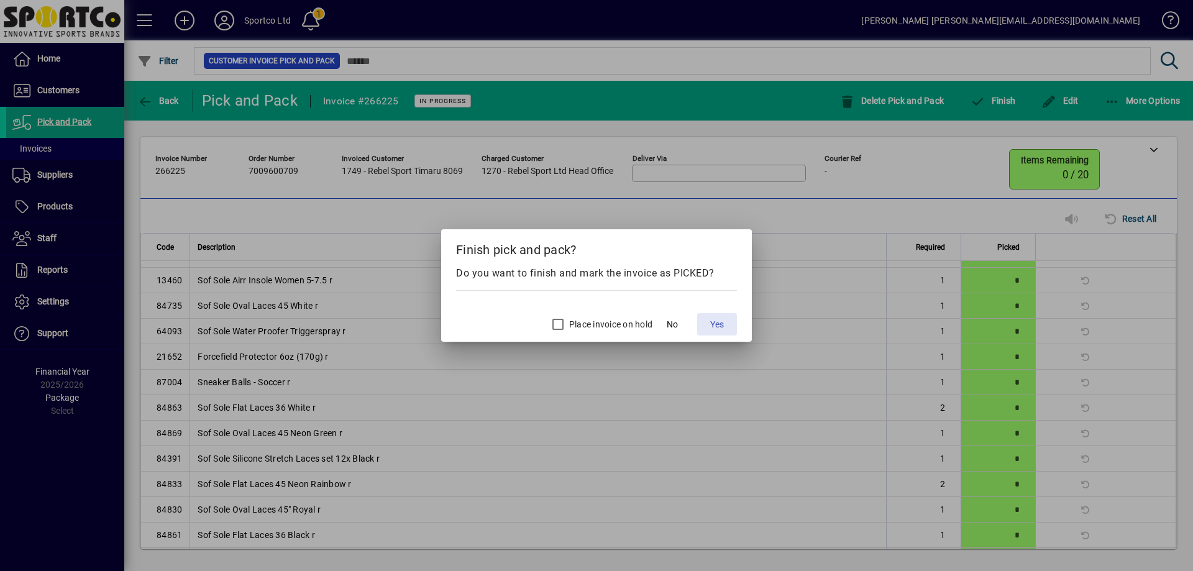
click at [712, 327] on span "Yes" at bounding box center [717, 324] width 14 height 13
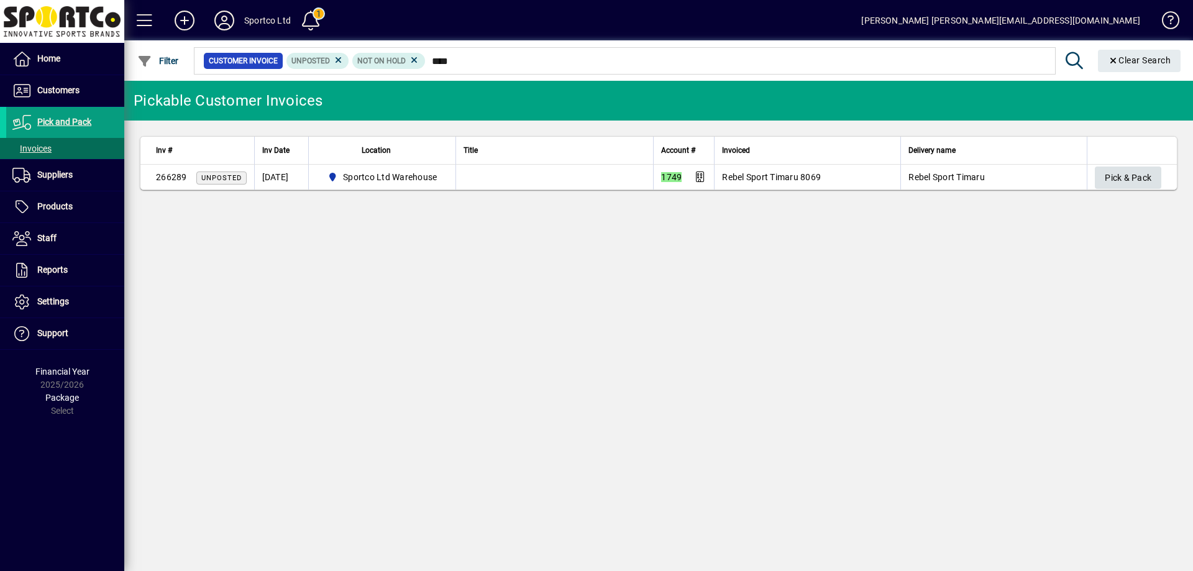
type input "****"
click at [1125, 166] on span "button" at bounding box center [1128, 178] width 66 height 30
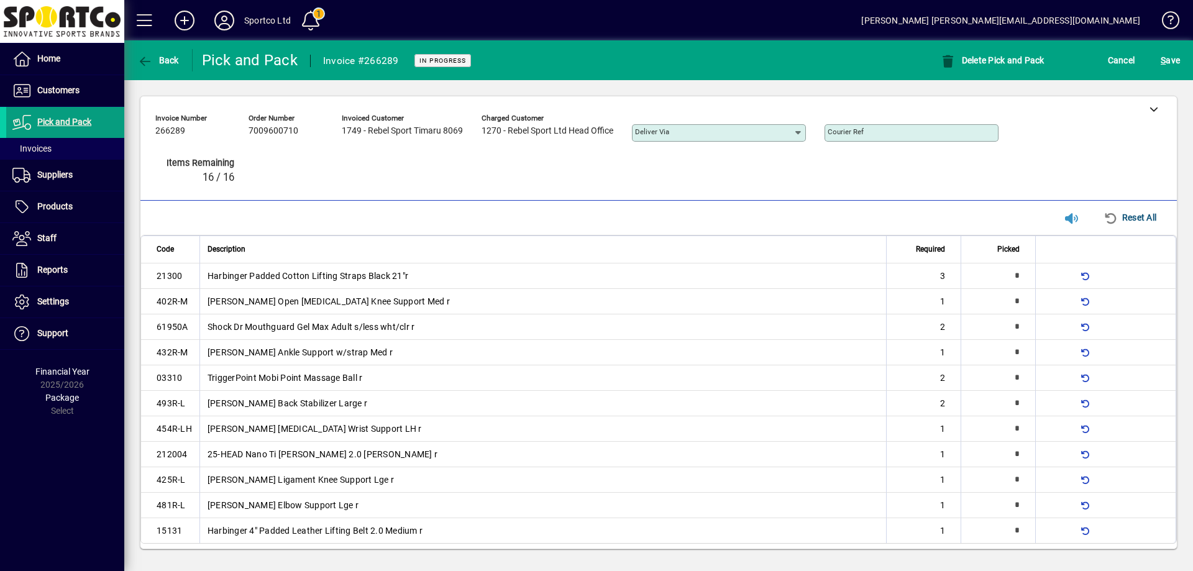
type input "*"
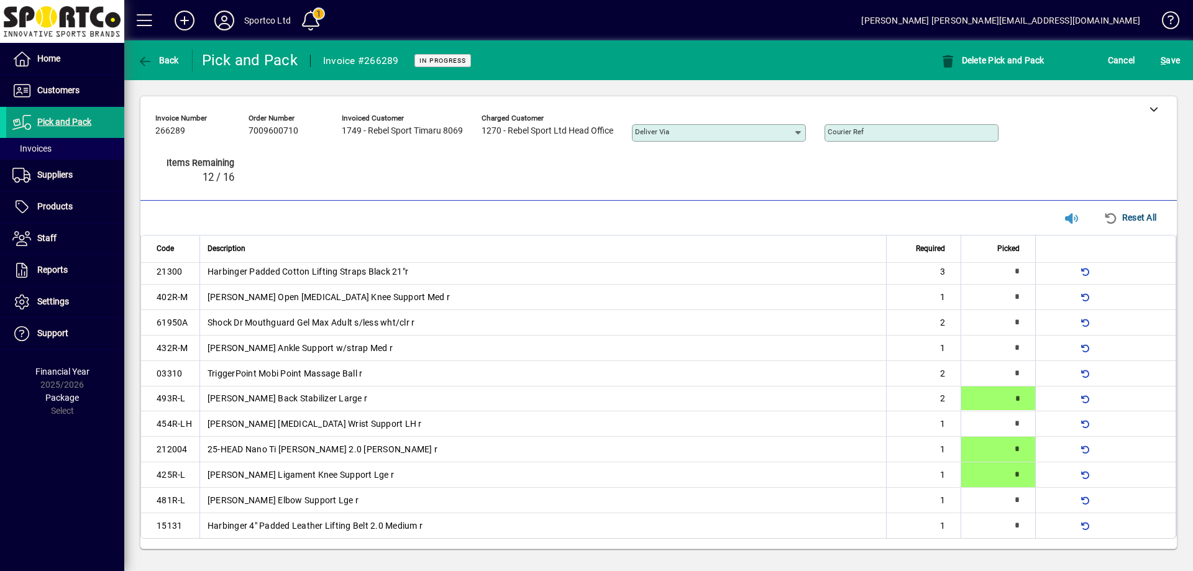
type input "*"
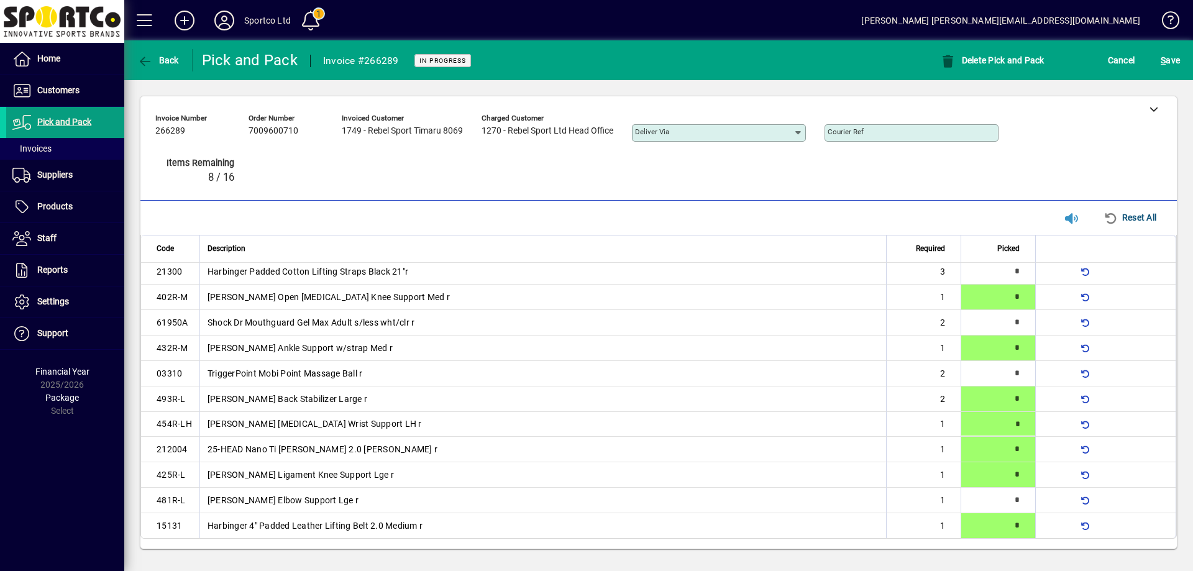
type input "*"
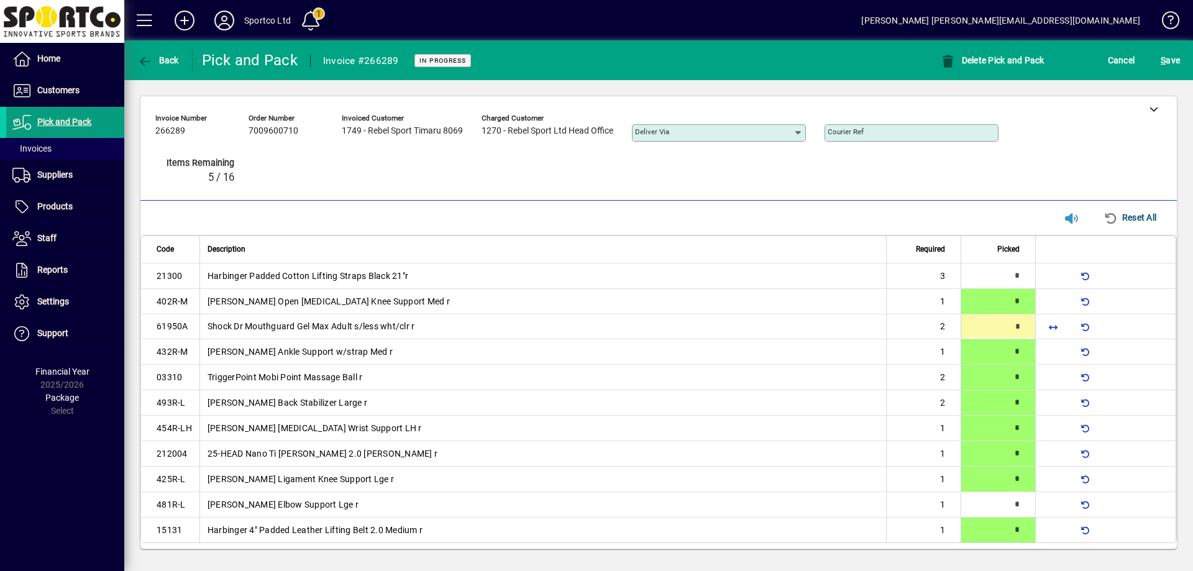
type input "*"
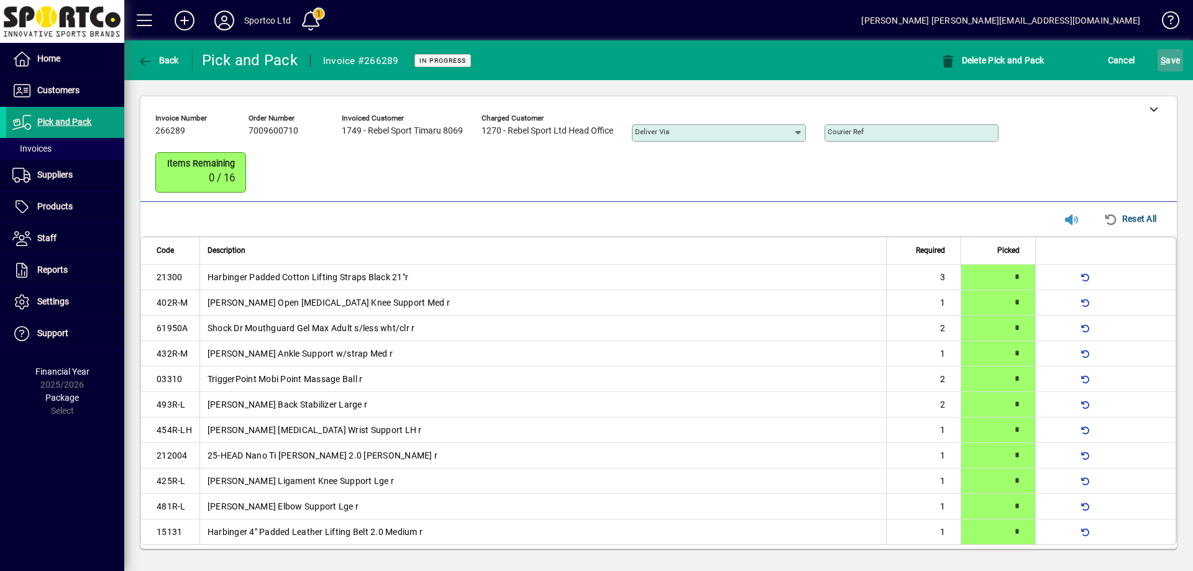
click at [1177, 54] on span "S ave" at bounding box center [1170, 60] width 19 height 20
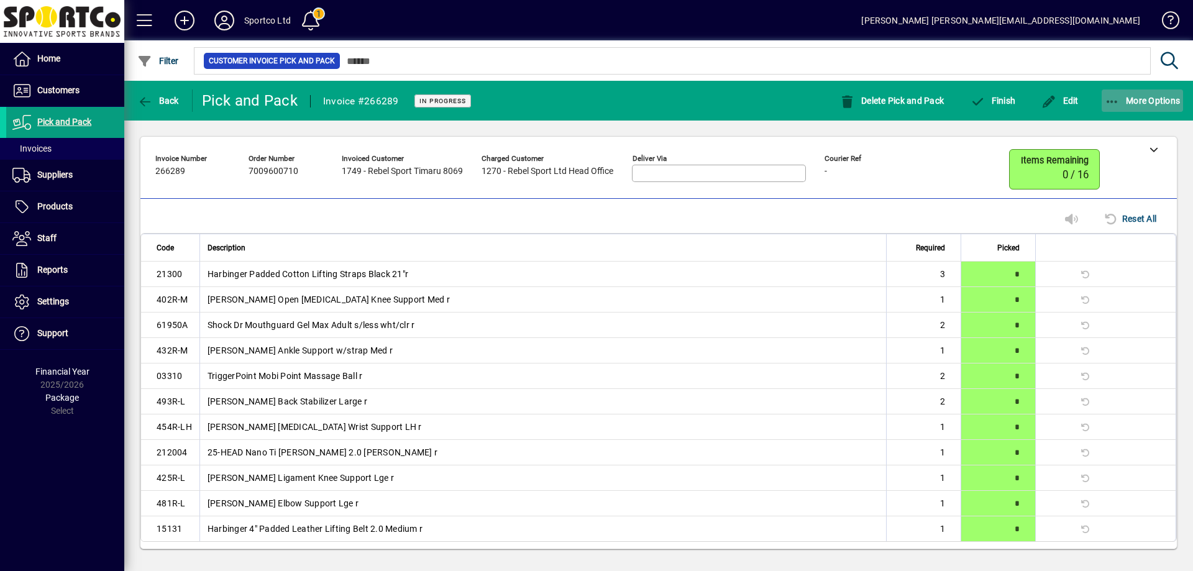
click at [1114, 96] on icon "button" at bounding box center [1113, 102] width 16 height 12
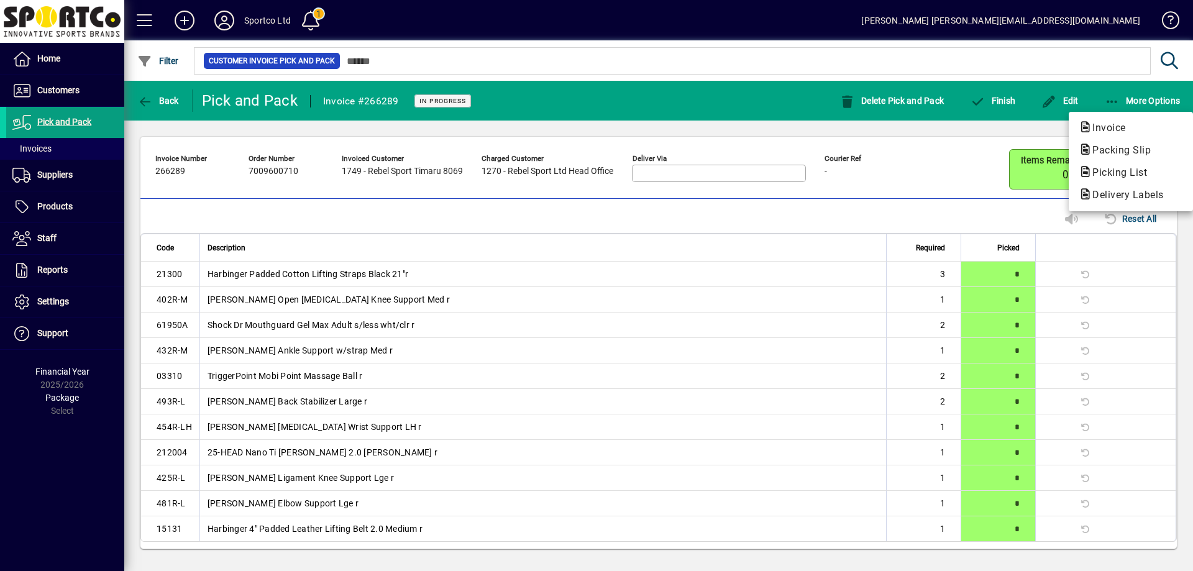
drag, startPoint x: 1121, startPoint y: 147, endPoint x: 1127, endPoint y: 151, distance: 6.7
click at [1127, 151] on span "Packing Slip" at bounding box center [1118, 150] width 78 height 12
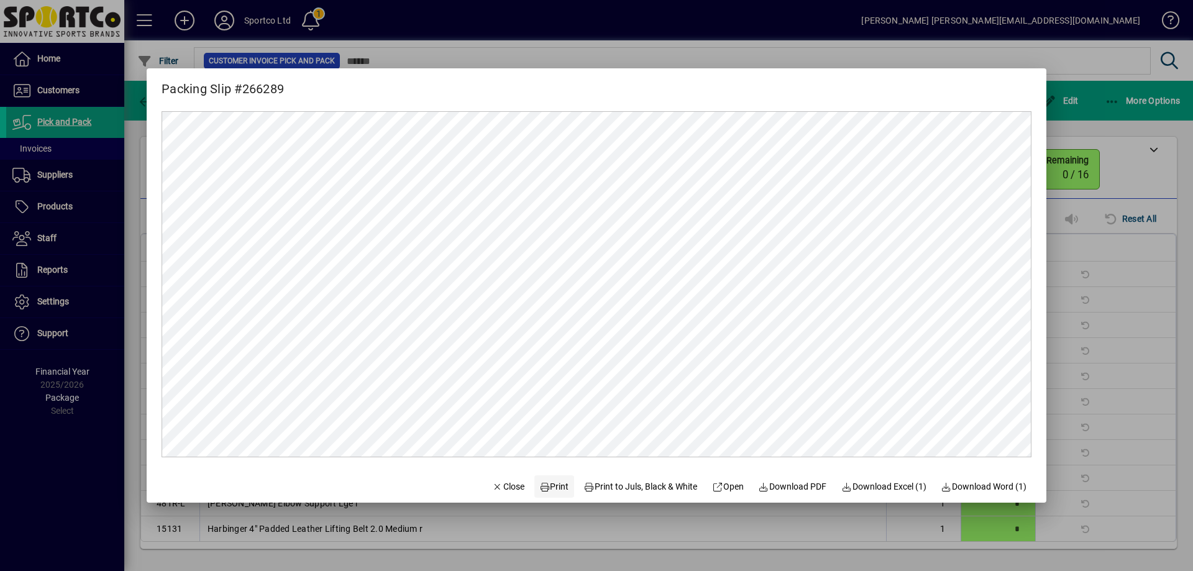
click at [546, 486] on span "Print" at bounding box center [554, 486] width 30 height 13
click at [493, 488] on span "Close" at bounding box center [508, 486] width 32 height 13
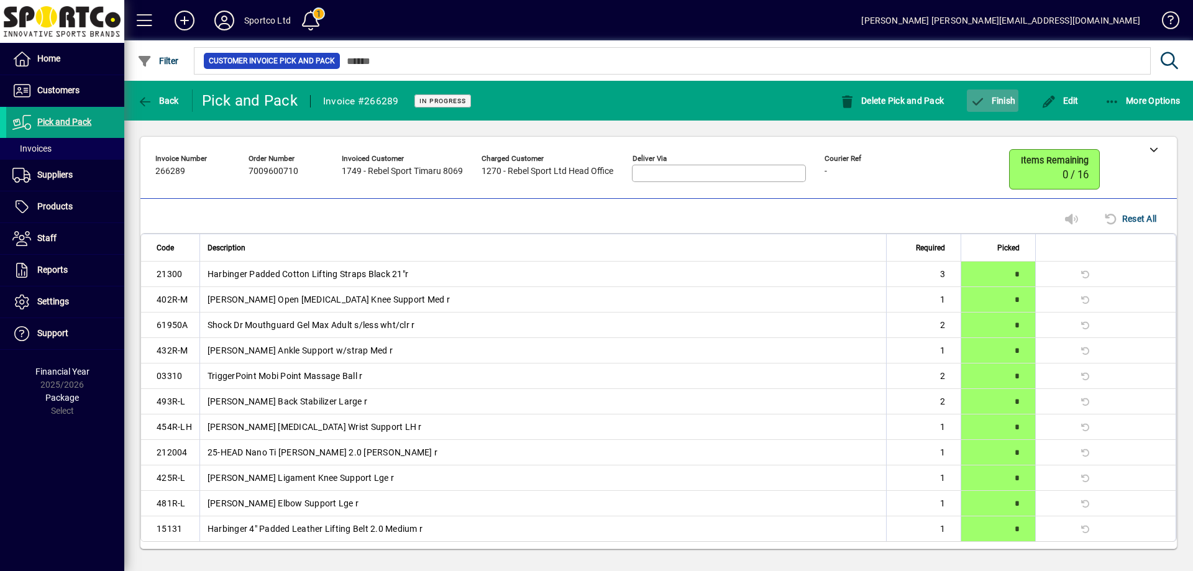
click at [1005, 98] on span "Finish" at bounding box center [992, 101] width 45 height 10
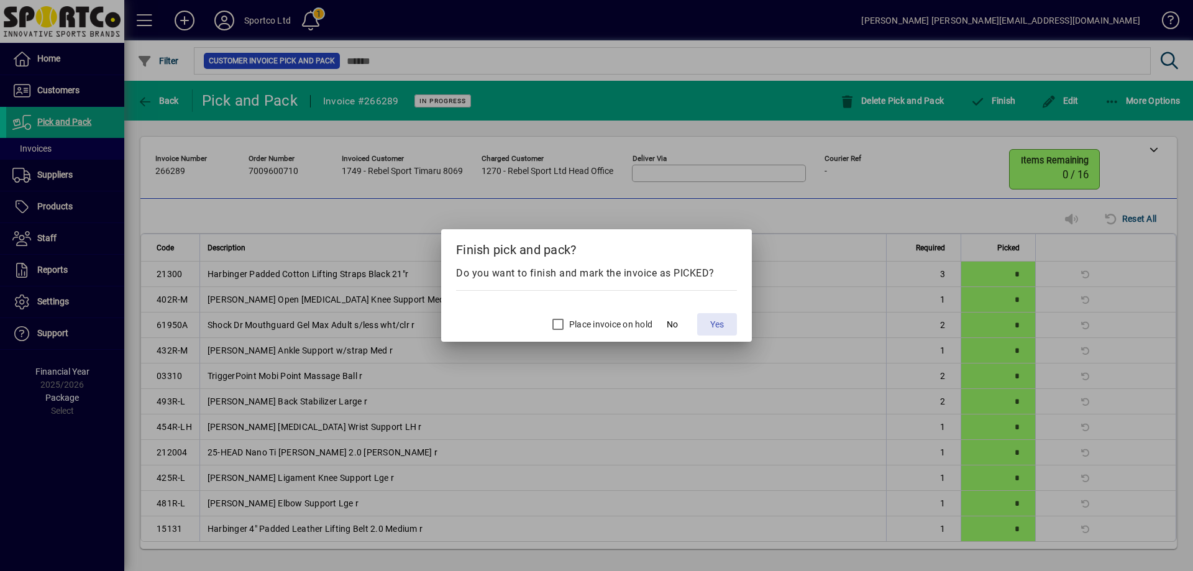
click at [714, 324] on span "Yes" at bounding box center [717, 324] width 14 height 13
